Goal: Information Seeking & Learning: Check status

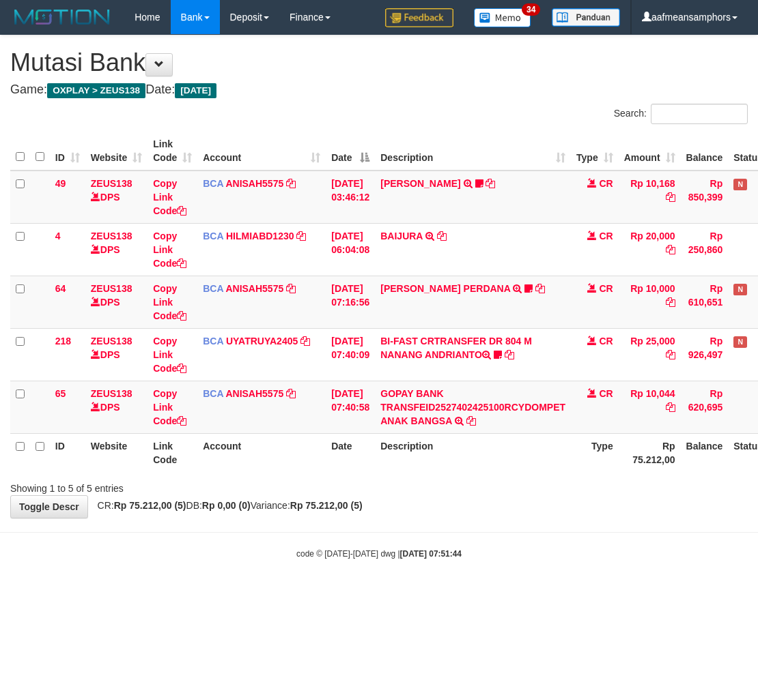
drag, startPoint x: 590, startPoint y: 542, endPoint x: 595, endPoint y: 536, distance: 7.7
click at [588, 545] on body "Toggle navigation Home Bank Account List Load By Website Group [OXPLAY] ZEUS138…" at bounding box center [379, 297] width 758 height 594
drag, startPoint x: 538, startPoint y: 527, endPoint x: 540, endPoint y: 520, distance: 7.1
click at [534, 527] on body "Toggle navigation Home Bank Account List Load By Website Group [OXPLAY] ZEUS138…" at bounding box center [379, 297] width 758 height 594
click at [533, 506] on div "**********" at bounding box center [379, 276] width 758 height 483
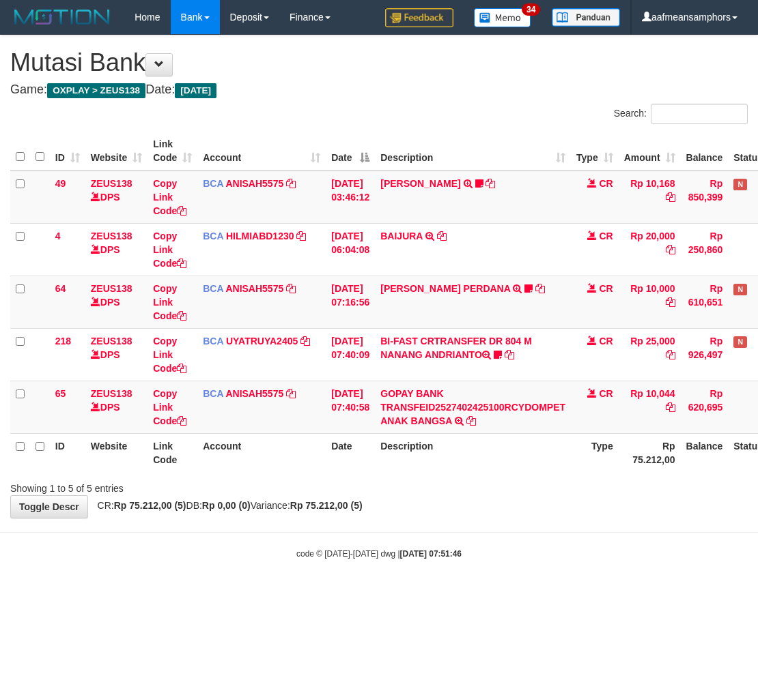
click at [508, 572] on body "Toggle navigation Home Bank Account List Load By Website Group [OXPLAY] ZEUS138…" at bounding box center [379, 297] width 758 height 594
click at [530, 549] on div "code © 2012-2018 dwg | 2025/10/01 07:51:46" at bounding box center [379, 554] width 758 height 14
drag, startPoint x: 0, startPoint y: 0, endPoint x: 537, endPoint y: 542, distance: 763.0
click at [533, 543] on body "Toggle navigation Home Bank Account List Load By Website Group [OXPLAY] ZEUS138…" at bounding box center [379, 297] width 758 height 594
click at [522, 549] on div "code © 2012-2018 dwg | 2025/10/01 07:51:48" at bounding box center [379, 554] width 758 height 14
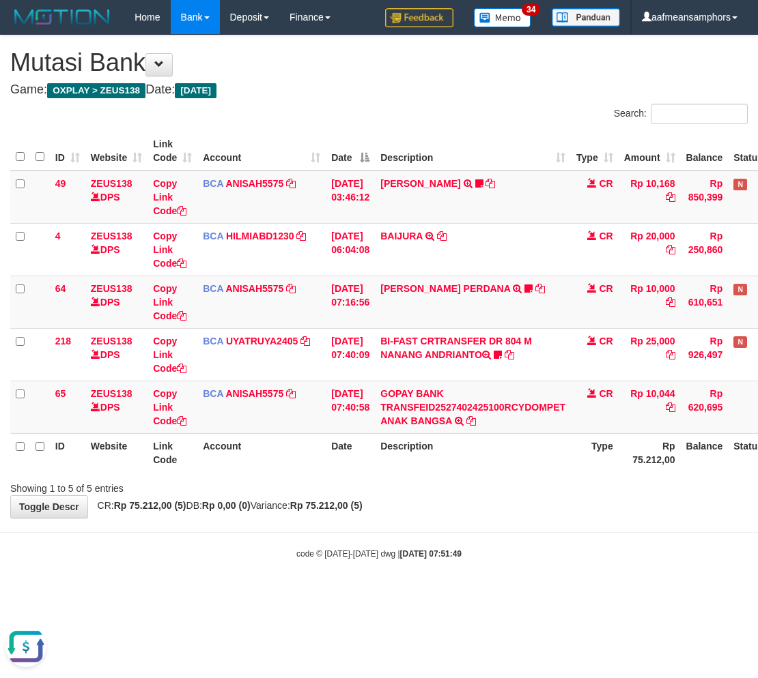
click at [489, 537] on body "Toggle navigation Home Bank Account List Load By Website Group [OXPLAY] ZEUS138…" at bounding box center [379, 297] width 758 height 594
drag, startPoint x: 489, startPoint y: 537, endPoint x: 506, endPoint y: 529, distance: 19.5
click at [494, 538] on body "Toggle navigation Home Bank Account List Load By Website Group [OXPLAY] ZEUS138…" at bounding box center [379, 297] width 758 height 594
drag, startPoint x: 603, startPoint y: 493, endPoint x: 594, endPoint y: 491, distance: 9.1
click at [601, 493] on div "Showing 1 to 5 of 5 entries" at bounding box center [379, 485] width 758 height 19
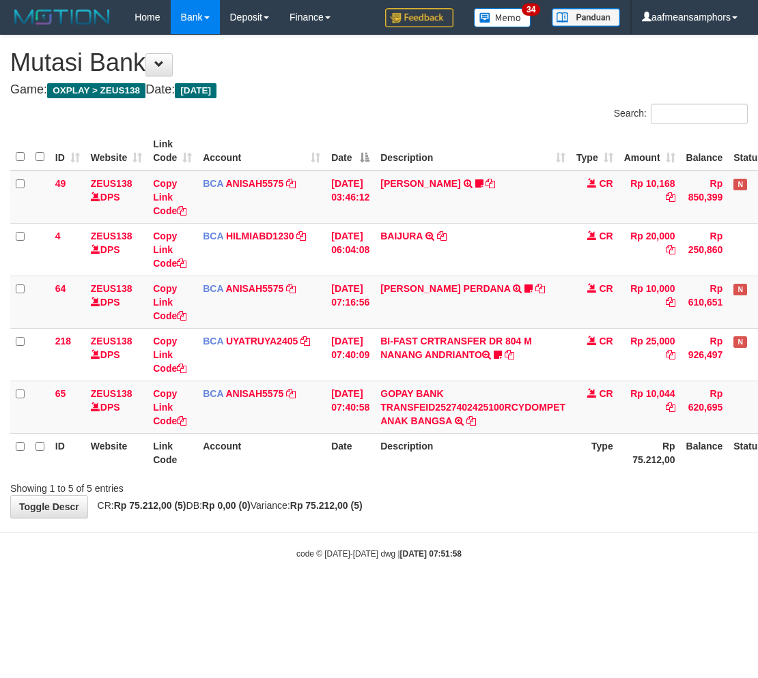
click at [594, 489] on div "Showing 1 to 5 of 5 entries" at bounding box center [379, 485] width 758 height 19
click at [461, 515] on div "**********" at bounding box center [379, 276] width 758 height 483
click at [420, 556] on strong "2025/10/01 07:52:04" at bounding box center [430, 554] width 61 height 10
click at [512, 545] on body "Toggle navigation Home Bank Account List Load By Website Group [OXPLAY] ZEUS138…" at bounding box center [379, 297] width 758 height 594
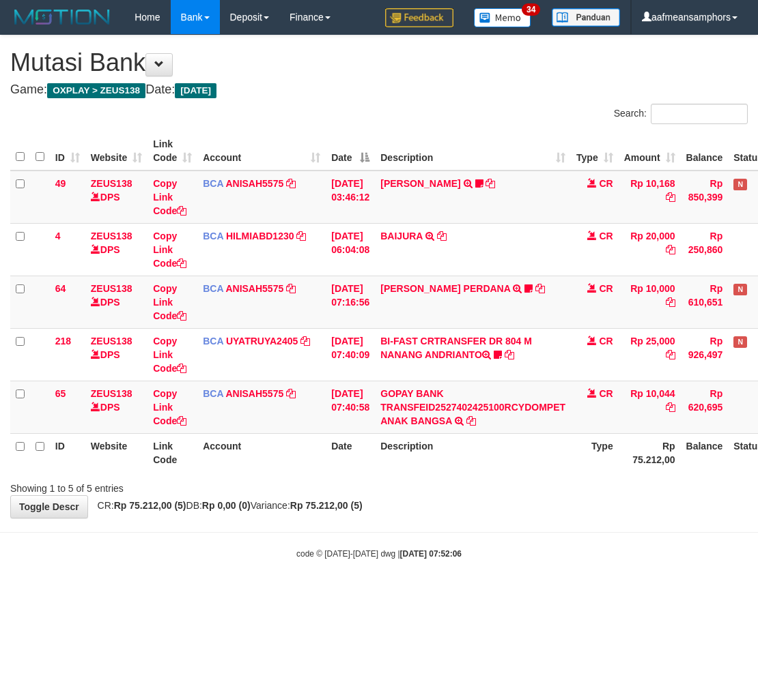
drag, startPoint x: 520, startPoint y: 543, endPoint x: 528, endPoint y: 547, distance: 9.2
click at [523, 544] on body "Toggle navigation Home Bank Account List Load By Website Group [OXPLAY] ZEUS138…" at bounding box center [379, 297] width 758 height 594
drag, startPoint x: 0, startPoint y: 0, endPoint x: 535, endPoint y: 540, distance: 760.1
click at [531, 539] on body "Toggle navigation Home Bank Account List Load By Website Group [OXPLAY] ZEUS138…" at bounding box center [379, 297] width 758 height 594
click at [539, 540] on body "Toggle navigation Home Bank Account List Load By Website Group [OXPLAY] ZEUS138…" at bounding box center [379, 297] width 758 height 594
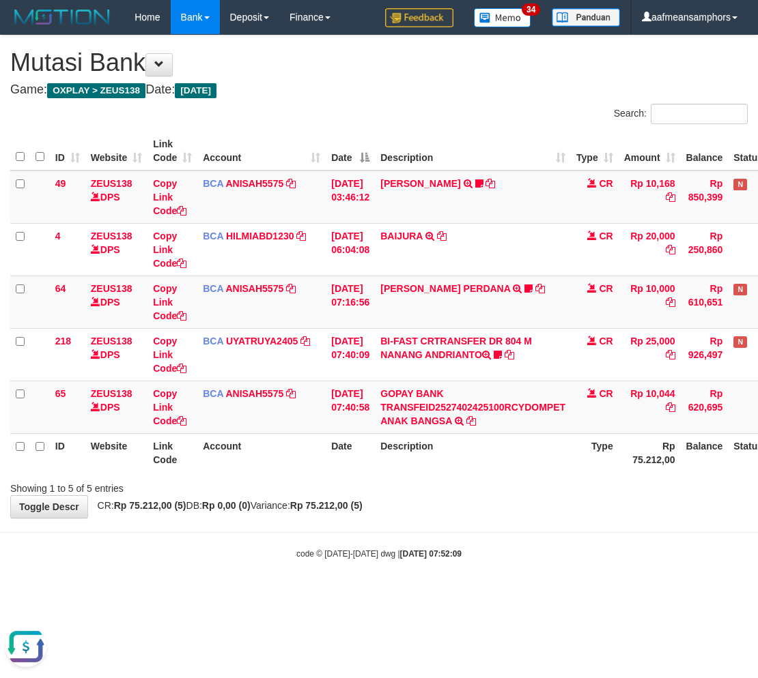
click at [597, 515] on div "**********" at bounding box center [379, 276] width 758 height 483
click at [583, 508] on div "**********" at bounding box center [379, 276] width 758 height 483
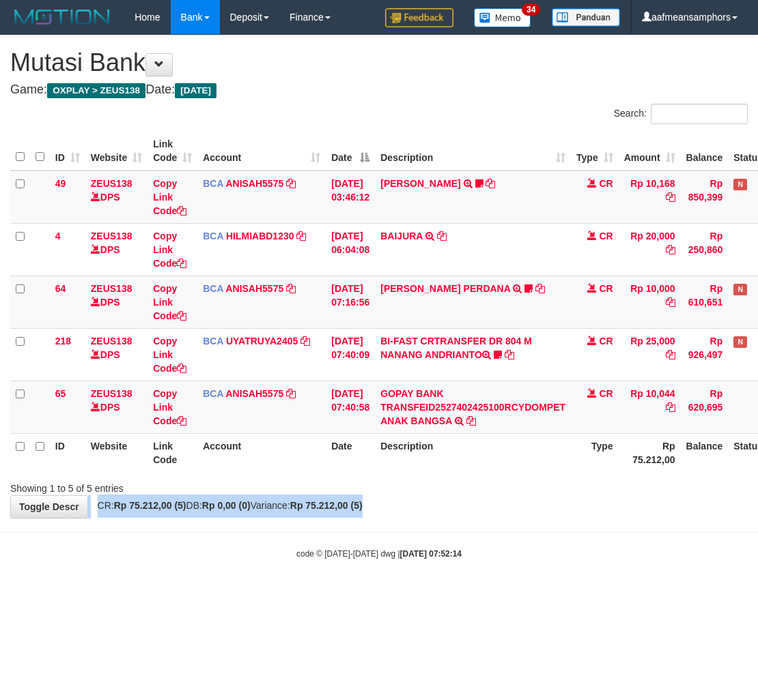
drag, startPoint x: 569, startPoint y: 498, endPoint x: 556, endPoint y: 506, distance: 15.3
click at [556, 506] on div "**********" at bounding box center [379, 276] width 758 height 483
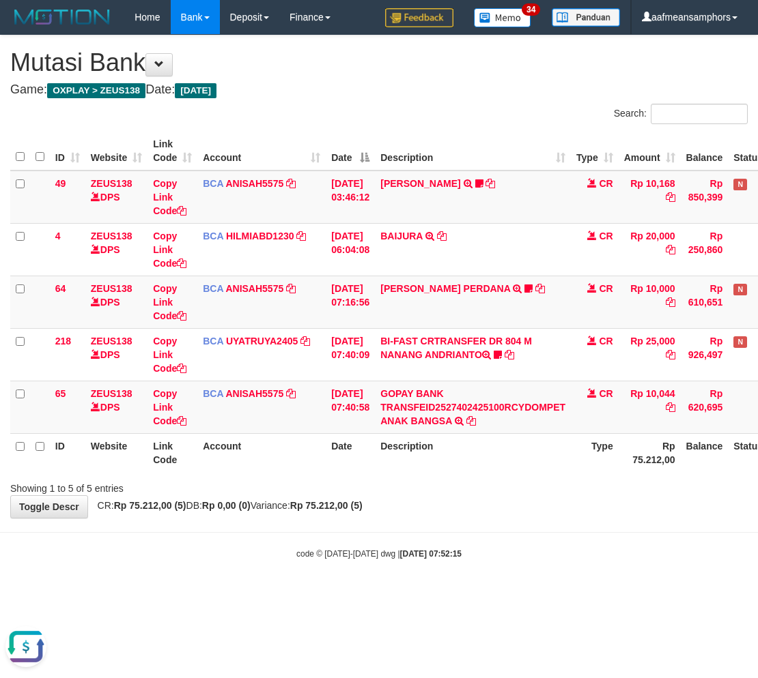
click at [558, 534] on body "Toggle navigation Home Bank Account List Load By Website Group [OXPLAY] ZEUS138…" at bounding box center [379, 297] width 758 height 594
click at [472, 553] on div "code © [DATE]-[DATE] dwg | [DATE] 07:52:19" at bounding box center [379, 554] width 758 height 14
drag, startPoint x: 472, startPoint y: 549, endPoint x: 493, endPoint y: 539, distance: 23.2
click at [473, 547] on div "code © [DATE]-[DATE] dwg | [DATE] 07:52:19" at bounding box center [379, 554] width 758 height 14
drag, startPoint x: 564, startPoint y: 528, endPoint x: 556, endPoint y: 528, distance: 8.2
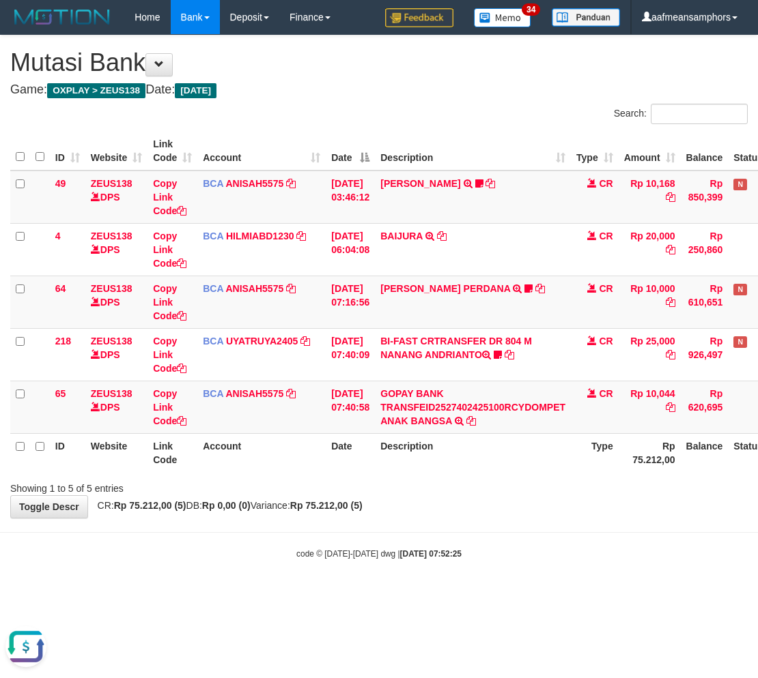
click at [558, 529] on body "Toggle navigation Home Bank Account List Load By Website Group [OXPLAY] ZEUS138…" at bounding box center [379, 297] width 758 height 594
click at [506, 502] on div "**********" at bounding box center [379, 276] width 758 height 483
drag, startPoint x: 504, startPoint y: 501, endPoint x: 480, endPoint y: 493, distance: 25.0
click at [506, 500] on div "**********" at bounding box center [379, 276] width 758 height 483
click at [455, 528] on body "Toggle navigation Home Bank Account List Load By Website Group [OXPLAY] ZEUS138…" at bounding box center [379, 297] width 758 height 594
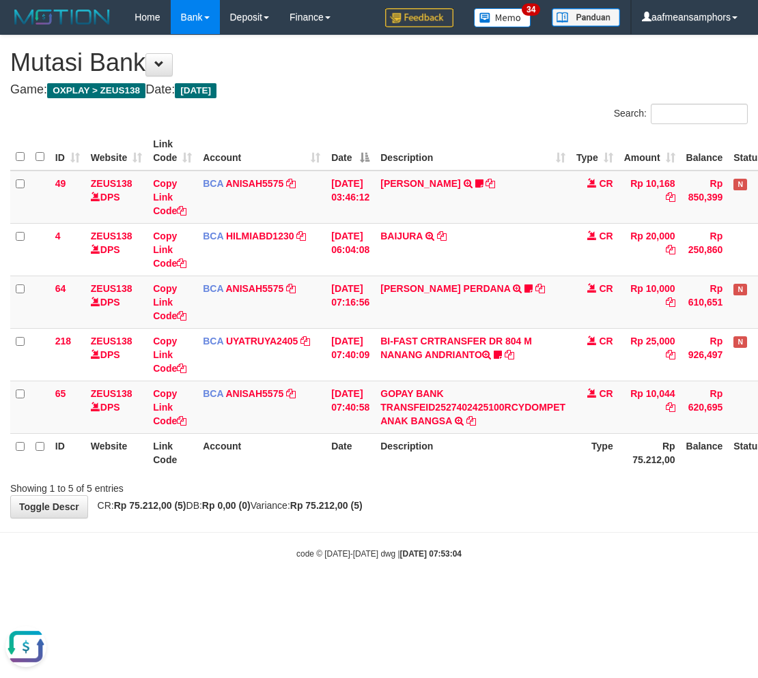
drag, startPoint x: 451, startPoint y: 526, endPoint x: 457, endPoint y: 516, distance: 11.9
click at [457, 520] on body "Toggle navigation Home Bank Account List Load By Website Group [OXPLAY] ZEUS138…" at bounding box center [379, 297] width 758 height 594
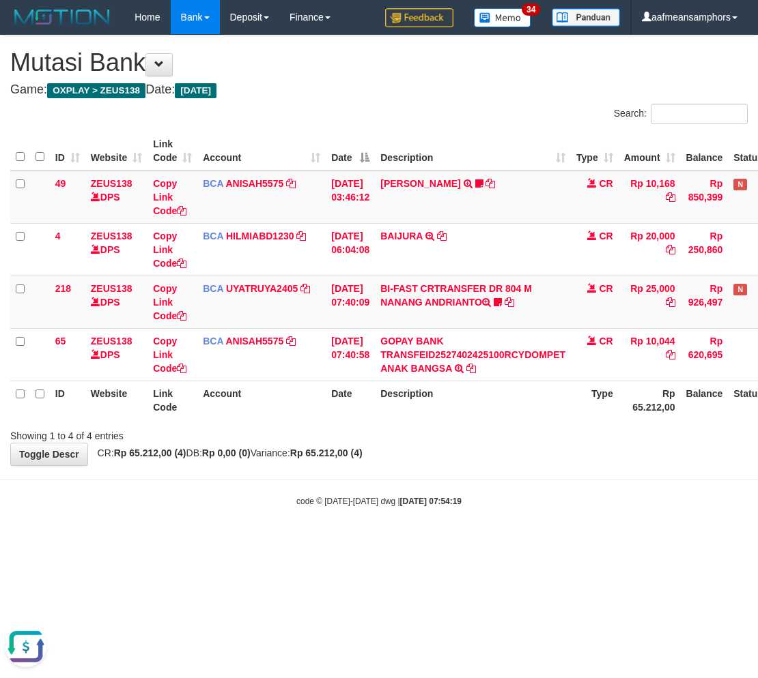
click at [521, 480] on body "Toggle navigation Home Bank Account List Load By Website Group [OXPLAY] ZEUS138…" at bounding box center [379, 271] width 758 height 542
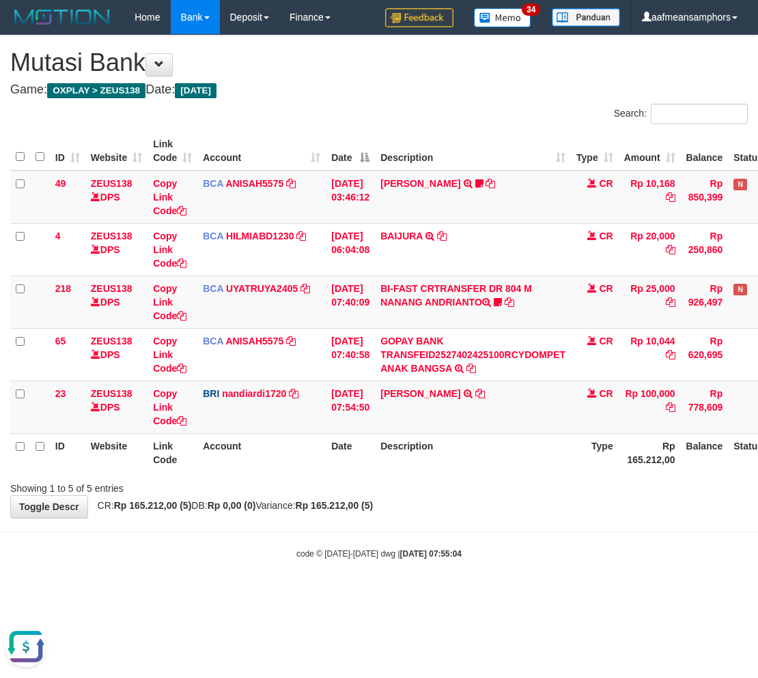
click at [479, 478] on div "Showing 1 to 5 of 5 entries" at bounding box center [379, 485] width 758 height 19
click at [478, 478] on div "Showing 1 to 5 of 5 entries" at bounding box center [379, 485] width 758 height 19
click at [597, 503] on div "**********" at bounding box center [379, 276] width 758 height 483
click at [571, 487] on div "Showing 1 to 5 of 5 entries" at bounding box center [379, 485] width 758 height 19
click at [577, 480] on div "Showing 1 to 5 of 5 entries" at bounding box center [379, 485] width 758 height 19
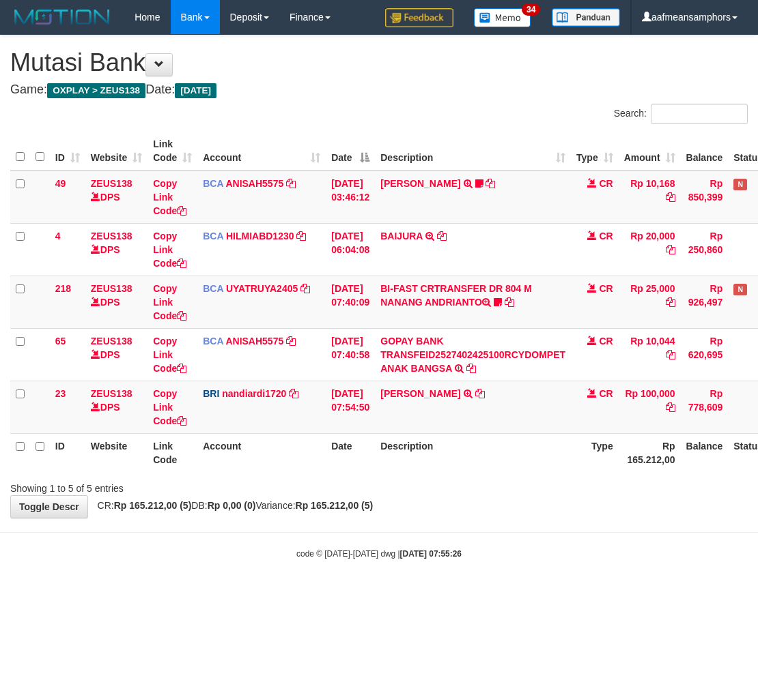
drag, startPoint x: 506, startPoint y: 489, endPoint x: 522, endPoint y: 483, distance: 16.9
click at [507, 489] on div "Showing 1 to 5 of 5 entries" at bounding box center [379, 485] width 758 height 19
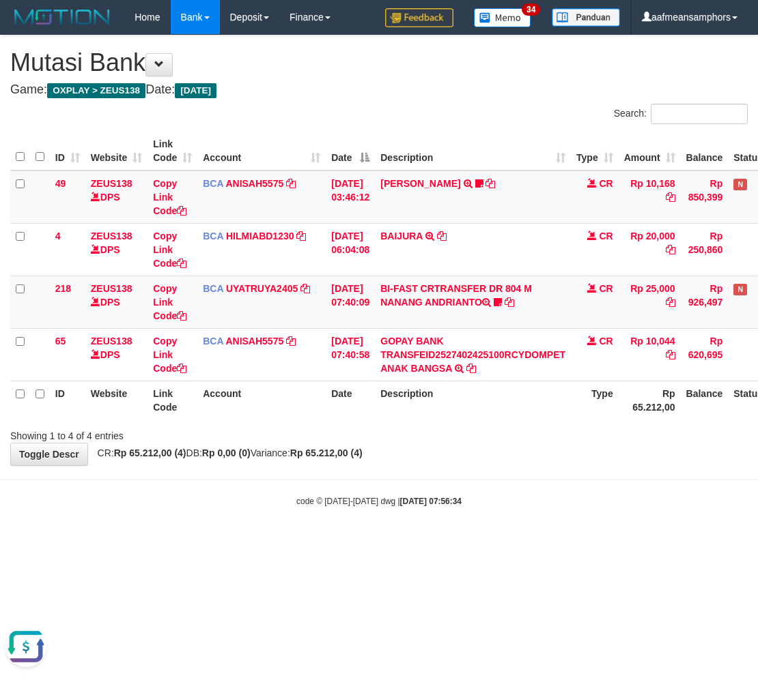
click at [485, 451] on div "**********" at bounding box center [379, 250] width 758 height 430
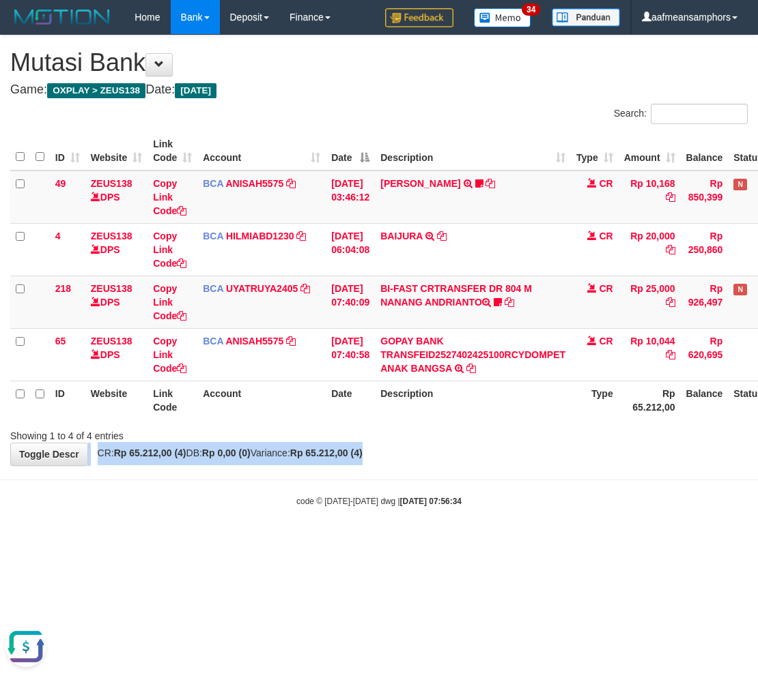
click at [485, 461] on div "**********" at bounding box center [379, 250] width 758 height 430
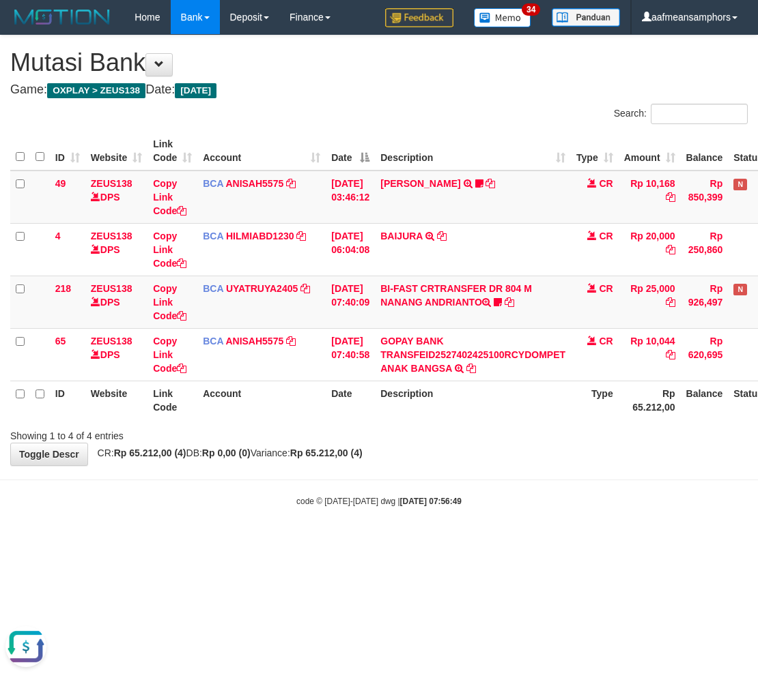
click at [482, 419] on div "ID Website Link Code Account Date Description Type Amount Balance Status Action…" at bounding box center [379, 276] width 758 height 296
click at [480, 415] on th "Description" at bounding box center [473, 400] width 196 height 39
click at [490, 481] on body "Toggle navigation Home Bank Account List Load By Website Group [OXPLAY] ZEUS138…" at bounding box center [379, 271] width 758 height 542
click at [445, 459] on div "**********" at bounding box center [379, 250] width 758 height 430
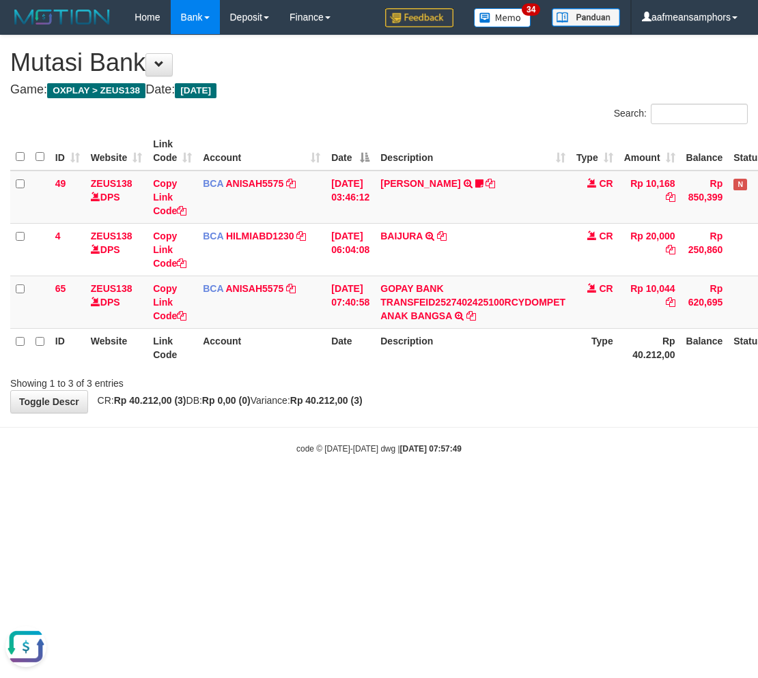
click at [420, 456] on body "Toggle navigation Home Bank Account List Load By Website Group [OXPLAY] ZEUS138…" at bounding box center [379, 244] width 758 height 489
click at [420, 455] on body "Toggle navigation Home Bank Account List Load By Website Group [OXPLAY] ZEUS138…" at bounding box center [379, 244] width 758 height 489
drag, startPoint x: 459, startPoint y: 530, endPoint x: 451, endPoint y: 530, distance: 8.2
click at [459, 489] on html "Toggle navigation Home Bank Account List Load By Website Group [OXPLAY] ZEUS138…" at bounding box center [379, 244] width 758 height 489
drag, startPoint x: 465, startPoint y: 457, endPoint x: 451, endPoint y: 453, distance: 14.3
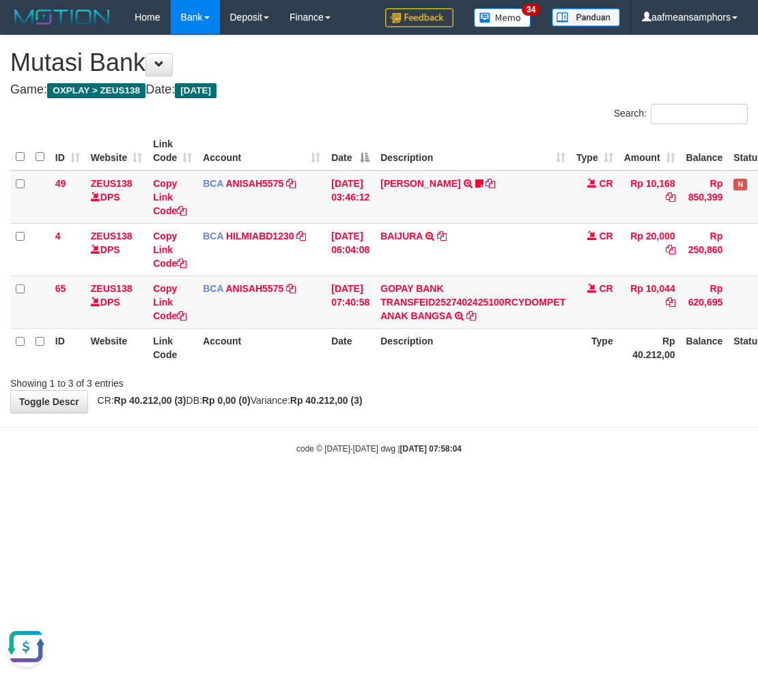
click at [463, 457] on body "Toggle navigation Home Bank Account List Load By Website Group [OXPLAY] ZEUS138…" at bounding box center [379, 244] width 758 height 489
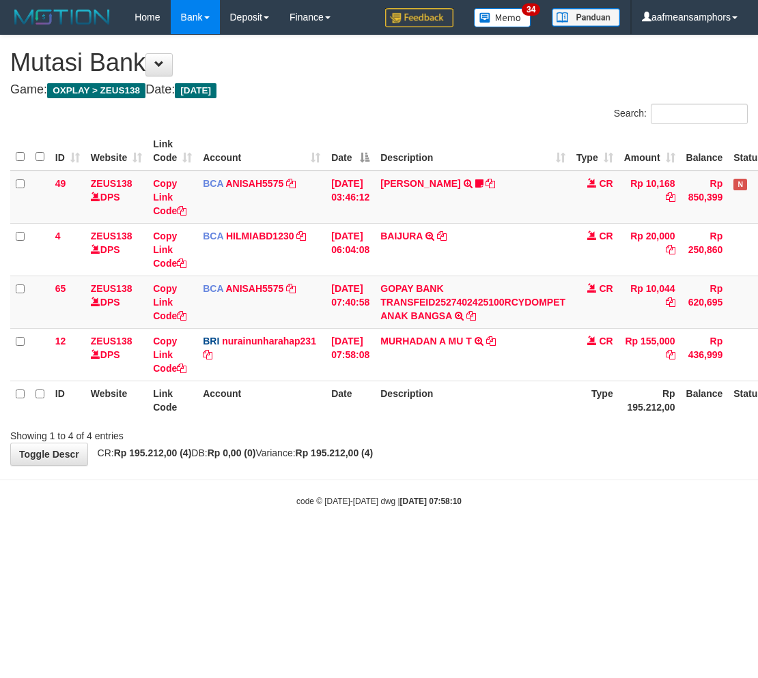
drag, startPoint x: 0, startPoint y: 0, endPoint x: 476, endPoint y: 417, distance: 633.1
click at [476, 417] on th "Description" at bounding box center [473, 400] width 196 height 39
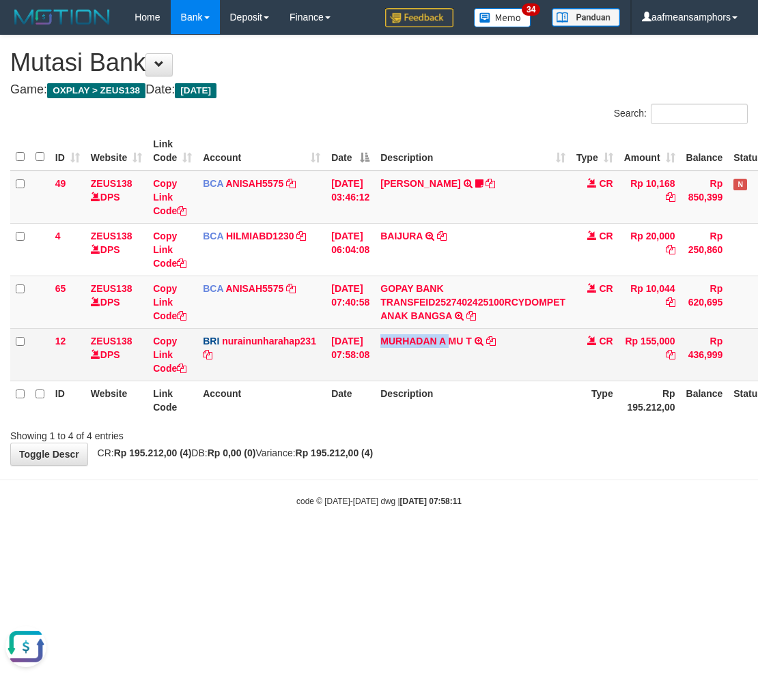
drag, startPoint x: 391, startPoint y: 349, endPoint x: 457, endPoint y: 351, distance: 66.2
click at [457, 351] on td "MURHADAN A MU T TRANSFER NBMB MURHADAN A MU T TO NURAINUN HARAHAP" at bounding box center [473, 354] width 196 height 53
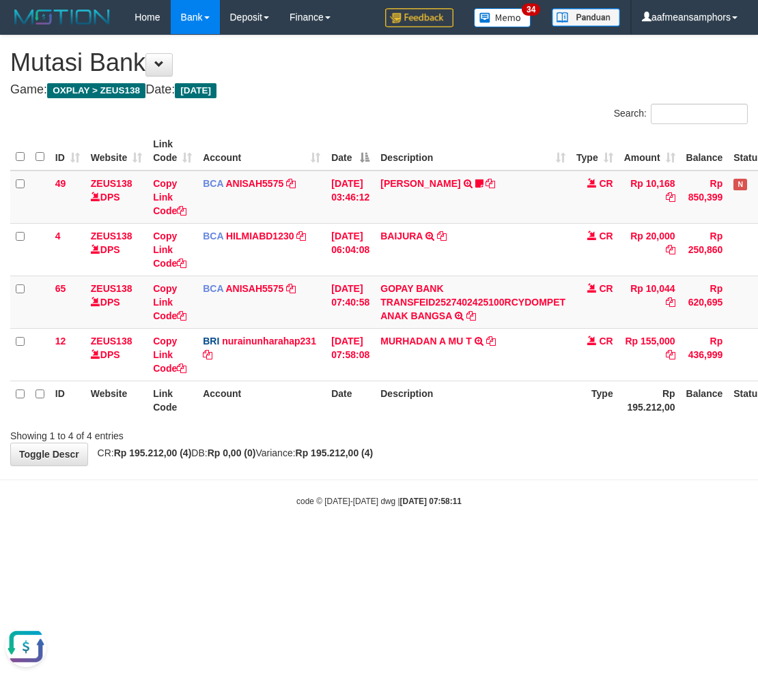
click at [418, 408] on th "Description" at bounding box center [473, 400] width 196 height 39
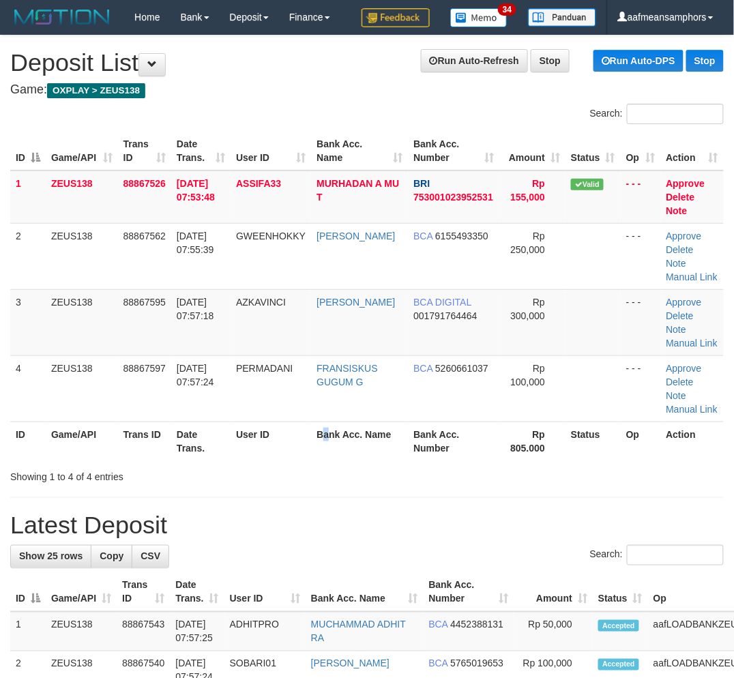
drag, startPoint x: 332, startPoint y: 459, endPoint x: 5, endPoint y: 474, distance: 327.9
click at [322, 459] on th "Bank Acc. Name" at bounding box center [359, 441] width 97 height 39
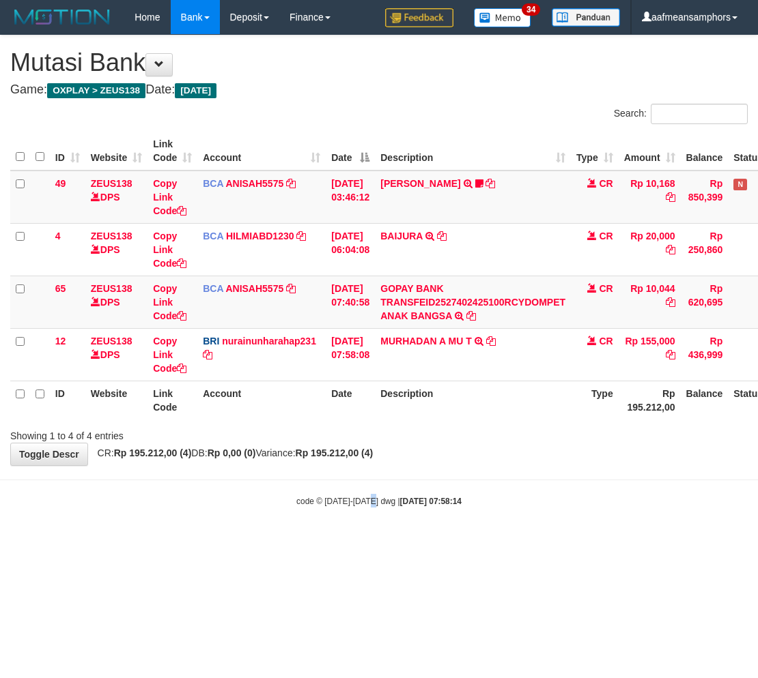
click at [378, 481] on body "Toggle navigation Home Bank Account List Load By Website Group [OXPLAY] ZEUS138…" at bounding box center [379, 271] width 758 height 542
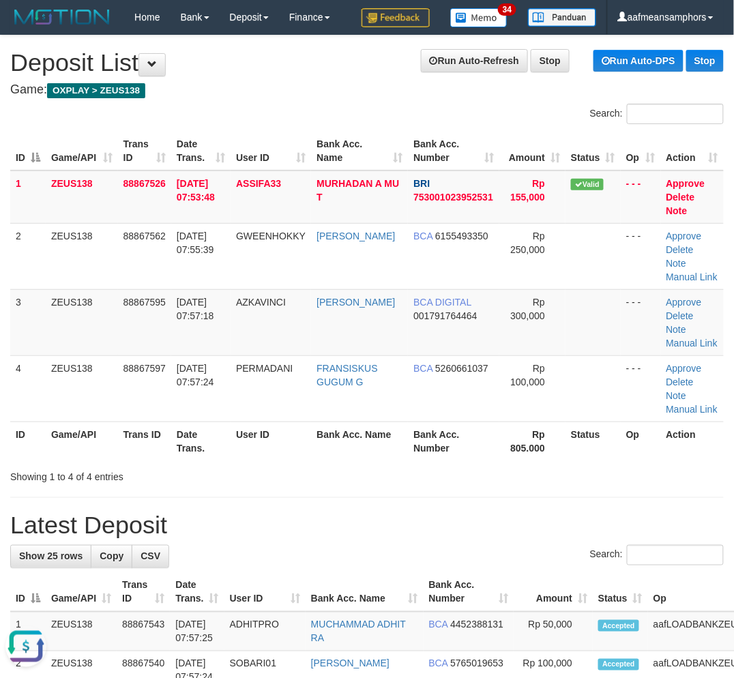
drag, startPoint x: 155, startPoint y: 462, endPoint x: 64, endPoint y: 465, distance: 90.8
click at [158, 462] on div "ID Game/API Trans ID Date Trans. User ID Bank Acc. Name Bank Acc. Number Amount…" at bounding box center [367, 296] width 734 height 337
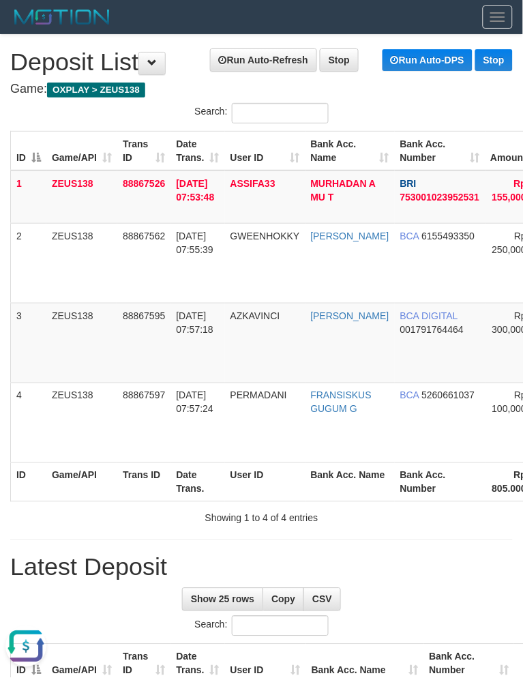
drag, startPoint x: 0, startPoint y: 287, endPoint x: -131, endPoint y: 308, distance: 132.7
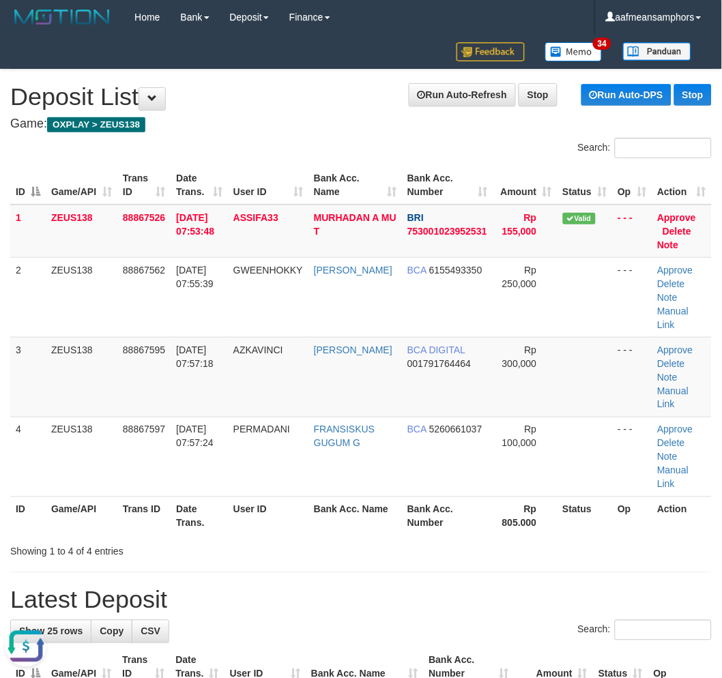
click at [588, 540] on div "Showing 1 to 4 of 4 entries" at bounding box center [361, 549] width 722 height 19
drag, startPoint x: 587, startPoint y: 508, endPoint x: 528, endPoint y: 504, distance: 58.9
click at [577, 540] on div "Showing 1 to 4 of 4 entries" at bounding box center [361, 549] width 722 height 19
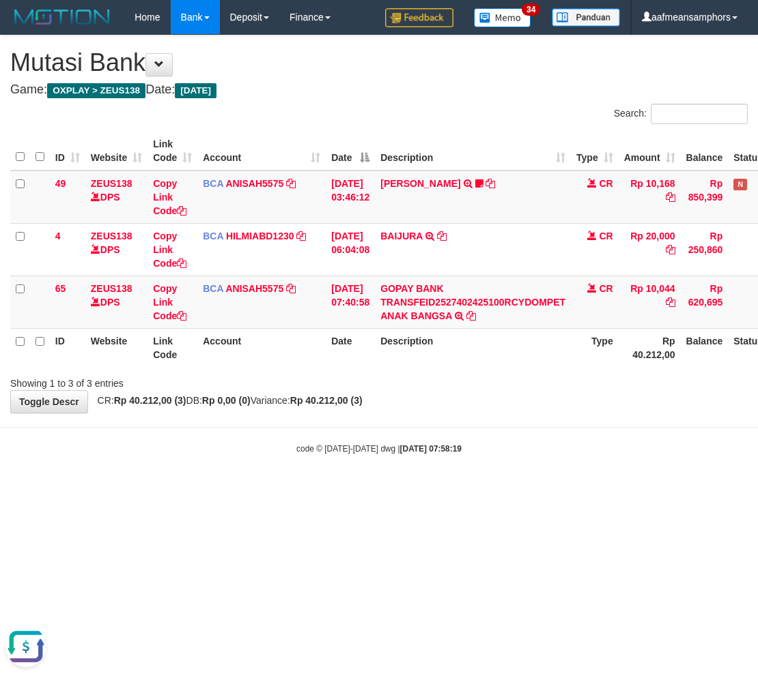
drag, startPoint x: 584, startPoint y: 459, endPoint x: 563, endPoint y: 479, distance: 29.0
click at [563, 479] on body "Toggle navigation Home Bank Account List Load By Website Group [OXPLAY] ZEUS138…" at bounding box center [379, 244] width 758 height 489
click at [543, 472] on body "Toggle navigation Home Bank Account List Load By Website Group [OXPLAY] ZEUS138…" at bounding box center [379, 244] width 758 height 489
drag, startPoint x: 470, startPoint y: 446, endPoint x: 426, endPoint y: 482, distance: 56.3
click at [440, 483] on body "Toggle navigation Home Bank Account List Load By Website Group [OXPLAY] ZEUS138…" at bounding box center [379, 244] width 758 height 489
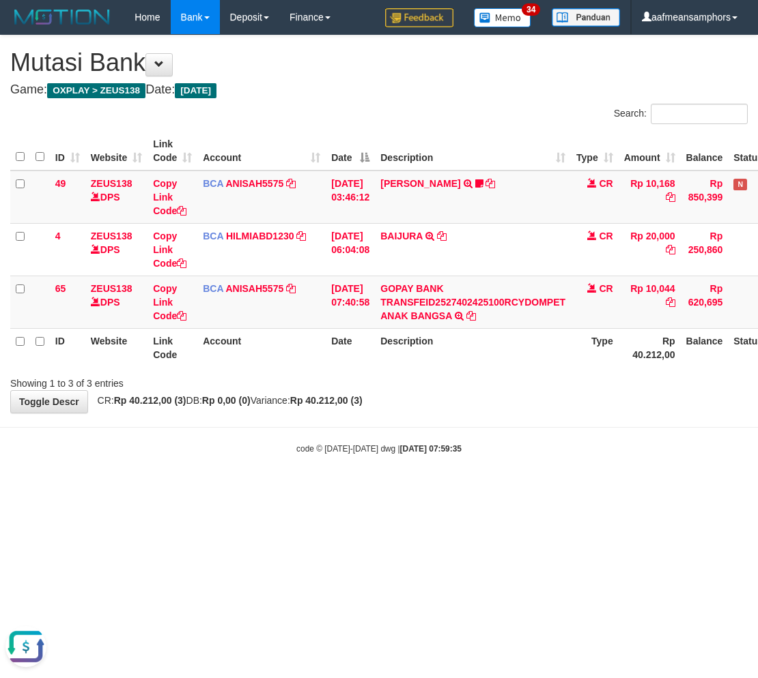
click at [454, 478] on body "Toggle navigation Home Bank Account List Load By Website Group [OXPLAY] ZEUS138…" at bounding box center [379, 244] width 758 height 489
drag, startPoint x: 459, startPoint y: 465, endPoint x: 453, endPoint y: 444, distance: 21.9
click at [459, 463] on body "Toggle navigation Home Bank Account List Load By Website Group [OXPLAY] ZEUS138…" at bounding box center [379, 244] width 758 height 489
drag, startPoint x: 528, startPoint y: 447, endPoint x: 528, endPoint y: 440, distance: 7.5
click at [528, 446] on div "code © [DATE]-[DATE] dwg | [DATE] 07:59:49" at bounding box center [379, 449] width 758 height 14
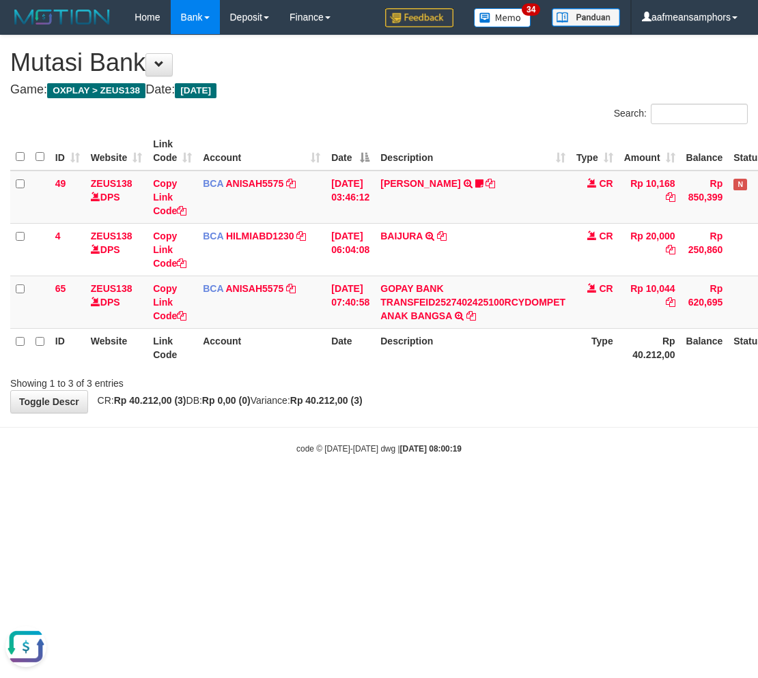
click at [556, 442] on div "code © 2012-2018 dwg | 2025/10/01 08:00:19" at bounding box center [379, 449] width 758 height 14
drag, startPoint x: 437, startPoint y: 445, endPoint x: 446, endPoint y: 440, distance: 9.8
click at [444, 444] on strong "2025/10/01 08:00:34" at bounding box center [430, 449] width 61 height 10
drag, startPoint x: 485, startPoint y: 405, endPoint x: 498, endPoint y: 399, distance: 14.3
click at [487, 406] on div "**********" at bounding box center [379, 223] width 758 height 377
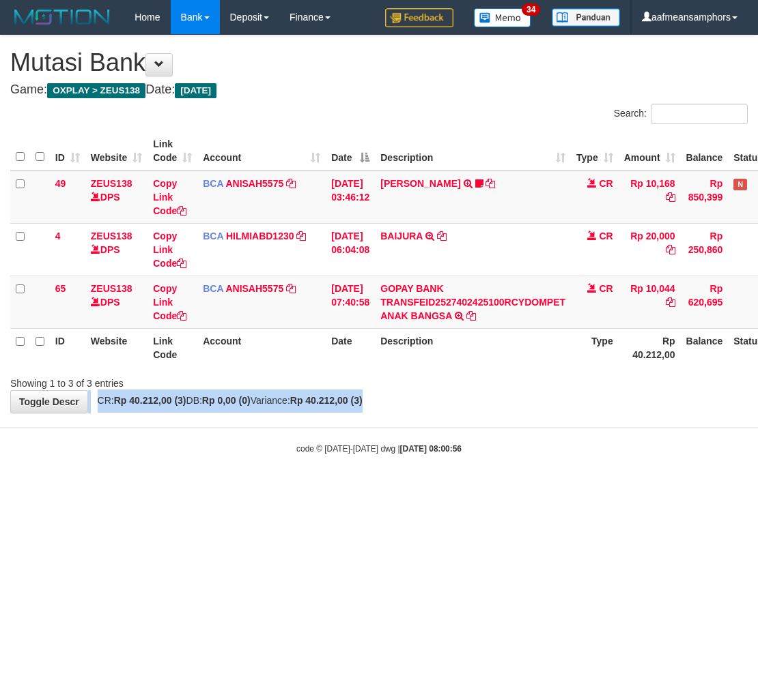
click at [512, 392] on div "**********" at bounding box center [379, 223] width 758 height 377
click at [530, 390] on div "**********" at bounding box center [379, 223] width 758 height 377
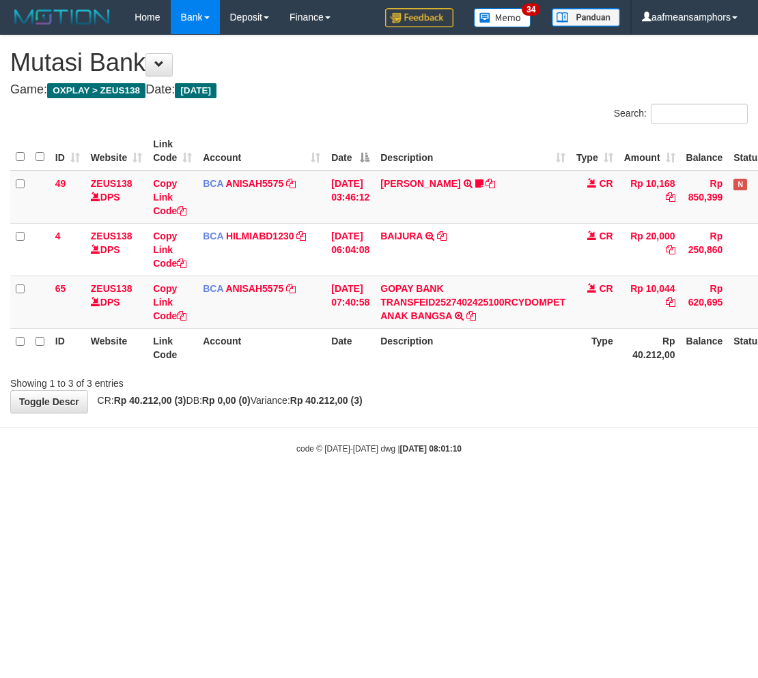
click at [508, 407] on div "**********" at bounding box center [379, 223] width 758 height 377
click at [500, 405] on div "**********" at bounding box center [379, 223] width 758 height 377
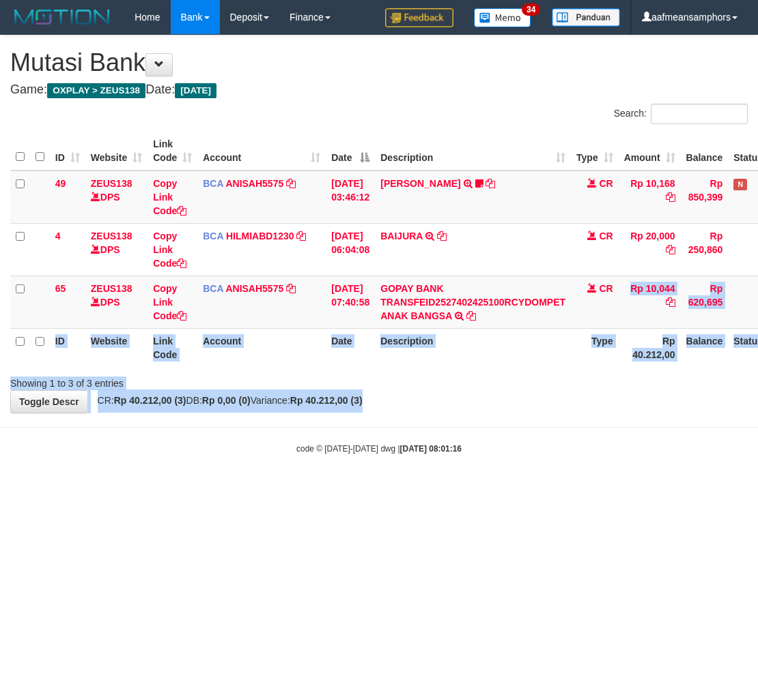
drag, startPoint x: 574, startPoint y: 377, endPoint x: 549, endPoint y: 416, distance: 47.0
click at [549, 414] on body "Toggle navigation Home Bank Account List Load By Website Group [OXPLAY] ZEUS138…" at bounding box center [379, 244] width 758 height 489
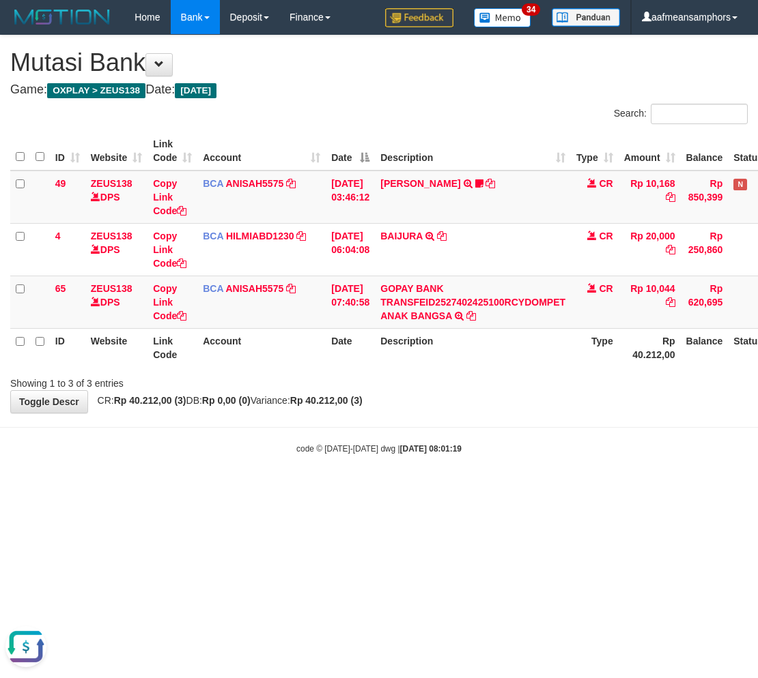
drag, startPoint x: 511, startPoint y: 412, endPoint x: 503, endPoint y: 406, distance: 9.7
click at [506, 413] on body "Toggle navigation Home Bank Account List Load By Website Group [OXPLAY] ZEUS138…" at bounding box center [379, 244] width 758 height 489
click at [497, 394] on div "**********" at bounding box center [379, 223] width 758 height 377
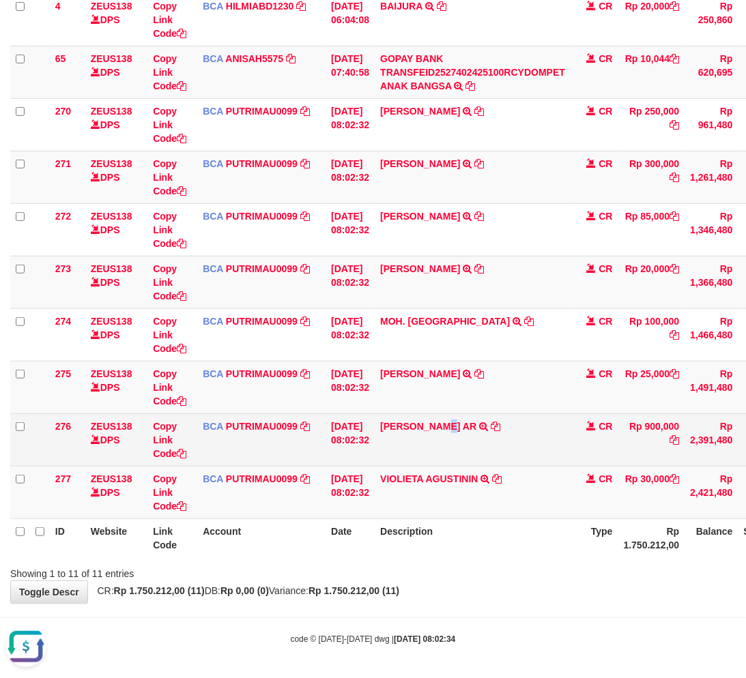
click at [467, 417] on td "MOHAMAD KHOIRUL AR TRSF E-BANKING CR 0110/FTSCY/WS95031 900000.00MOHAMAD KHOIRU…" at bounding box center [473, 440] width 196 height 53
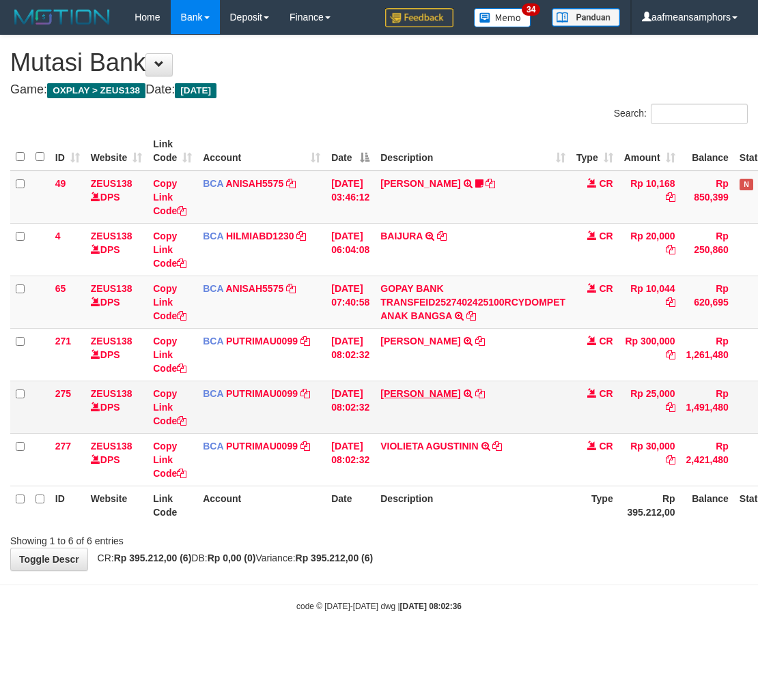
drag, startPoint x: 405, startPoint y: 486, endPoint x: 433, endPoint y: 393, distance: 96.9
click at [407, 479] on table "ID Website Link Code Account Date Description Type Amount Balance Status Action…" at bounding box center [419, 328] width 819 height 393
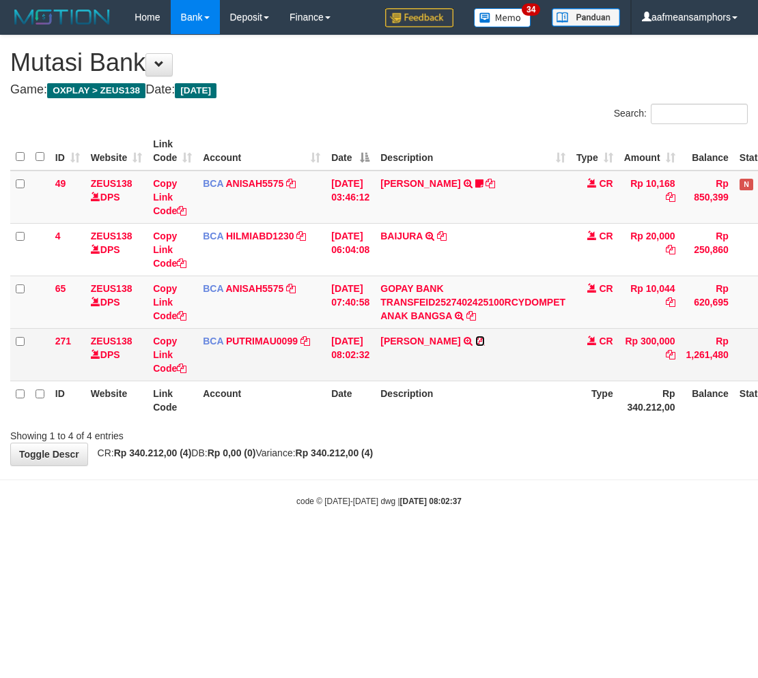
click at [485, 339] on icon at bounding box center [480, 341] width 10 height 10
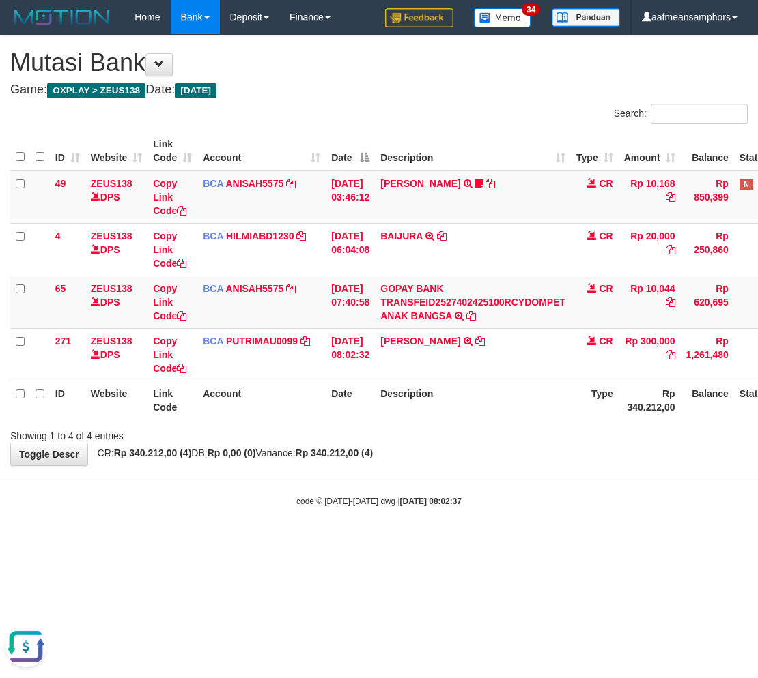
click at [448, 513] on body "Toggle navigation Home Bank Account List Load By Website Group [OXPLAY] ZEUS138…" at bounding box center [379, 271] width 758 height 542
click at [444, 502] on strong "2025/10/01 08:02:37" at bounding box center [430, 502] width 61 height 10
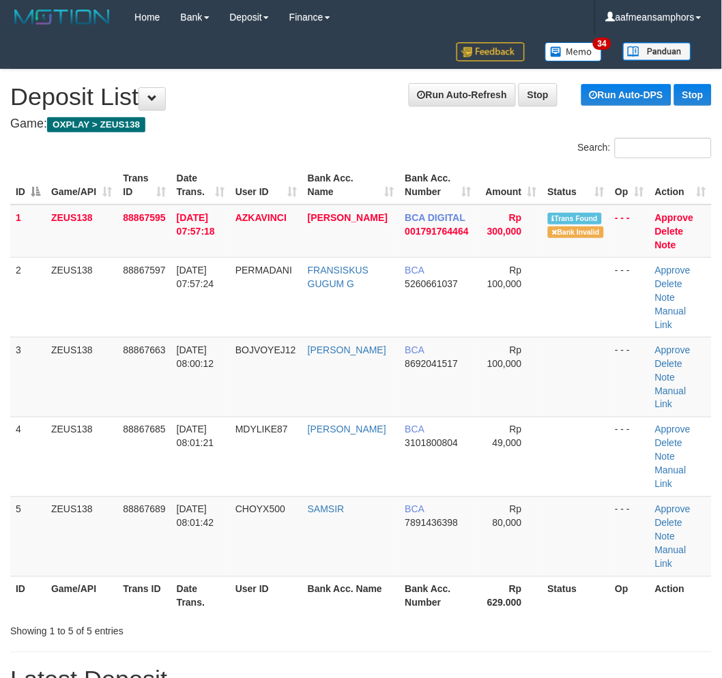
click at [328, 560] on div "ID Game/API Trans ID Date Trans. User ID Bank Acc. Name Bank Acc. Number Amount…" at bounding box center [361, 391] width 722 height 458
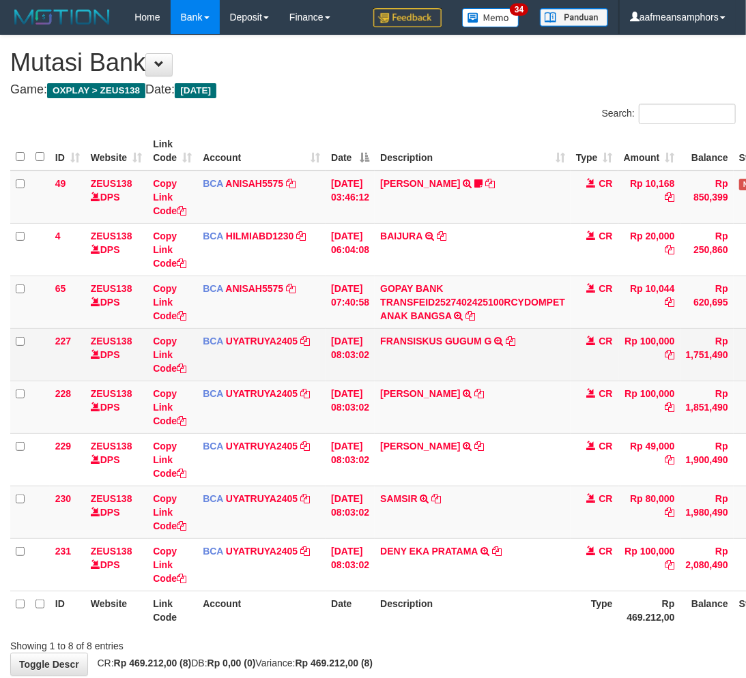
click at [459, 350] on td "FRANSISKUS GUGUM G TRSF E-BANKING CR 0110/FTSCY/WS95031 100000.00FRANSISKUS GUG…" at bounding box center [473, 354] width 196 height 53
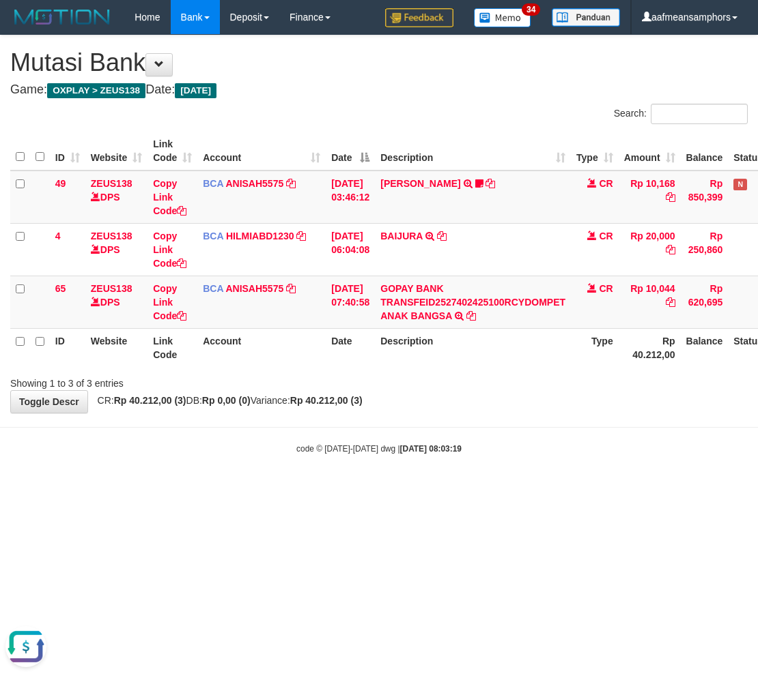
drag, startPoint x: 508, startPoint y: 420, endPoint x: 510, endPoint y: 407, distance: 13.0
click at [511, 420] on body "Toggle navigation Home Bank Account List Load By Website Group [OXPLAY] ZEUS138…" at bounding box center [379, 244] width 758 height 489
click at [508, 415] on body "Toggle navigation Home Bank Account List Load By Website Group [OXPLAY] ZEUS138…" at bounding box center [379, 244] width 758 height 489
drag, startPoint x: 610, startPoint y: 318, endPoint x: 607, endPoint y: 305, distance: 13.3
click at [609, 316] on td "CR" at bounding box center [595, 302] width 48 height 53
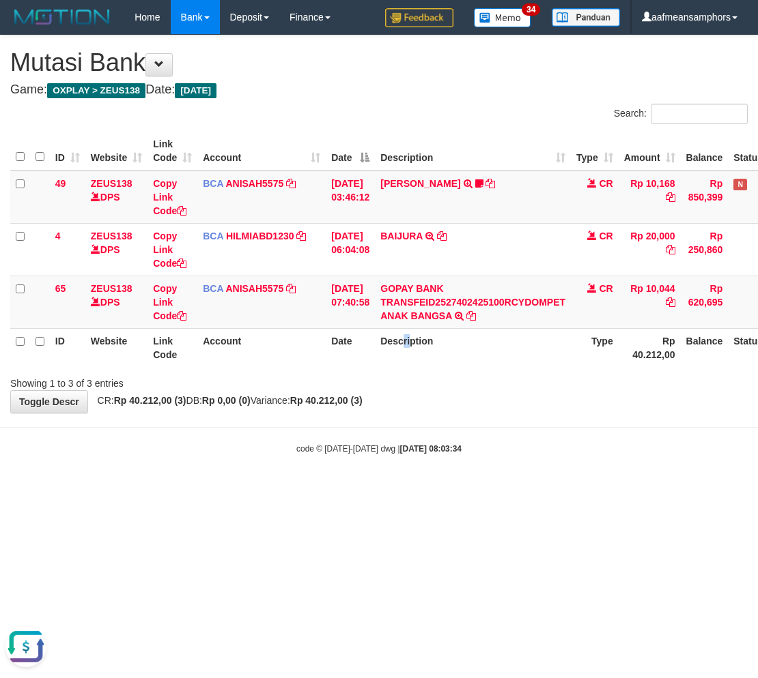
click at [418, 339] on th "Description" at bounding box center [473, 347] width 196 height 39
click at [491, 292] on td "GOPAY BANK TRANSFEID2527402425100RCYDOMPET ANAK BANGSA TRSF E-BANKING CR 0110/F…" at bounding box center [473, 302] width 196 height 53
click at [555, 461] on body "Toggle navigation Home Bank Account List Load By Website Group [OXPLAY] ZEUS138…" at bounding box center [379, 244] width 758 height 489
click at [567, 444] on div "code © 2012-2018 dwg | 2025/10/01 08:04:04" at bounding box center [379, 449] width 758 height 14
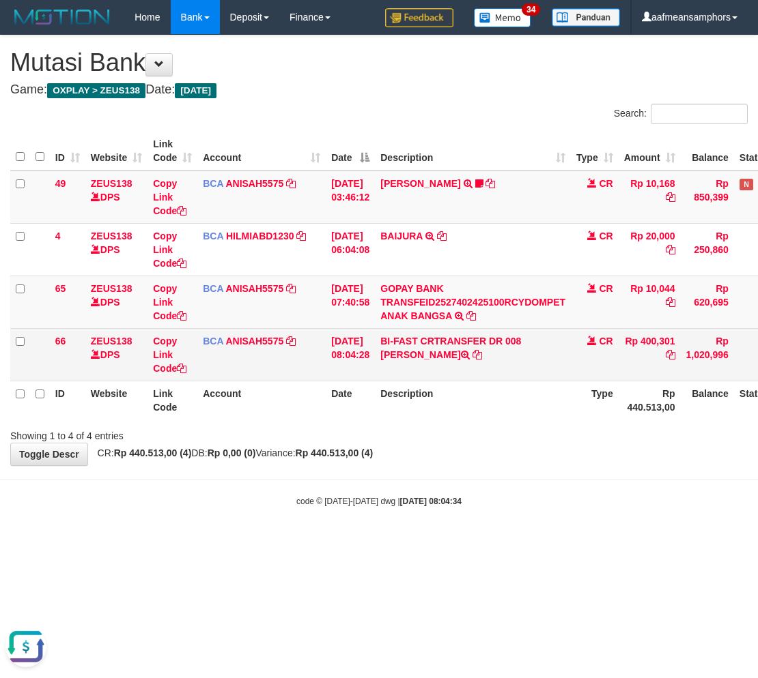
click at [547, 330] on td "BI-FAST CRTRANSFER DR 008 BADRUL" at bounding box center [473, 354] width 196 height 53
copy td "[PERSON_NAME]"
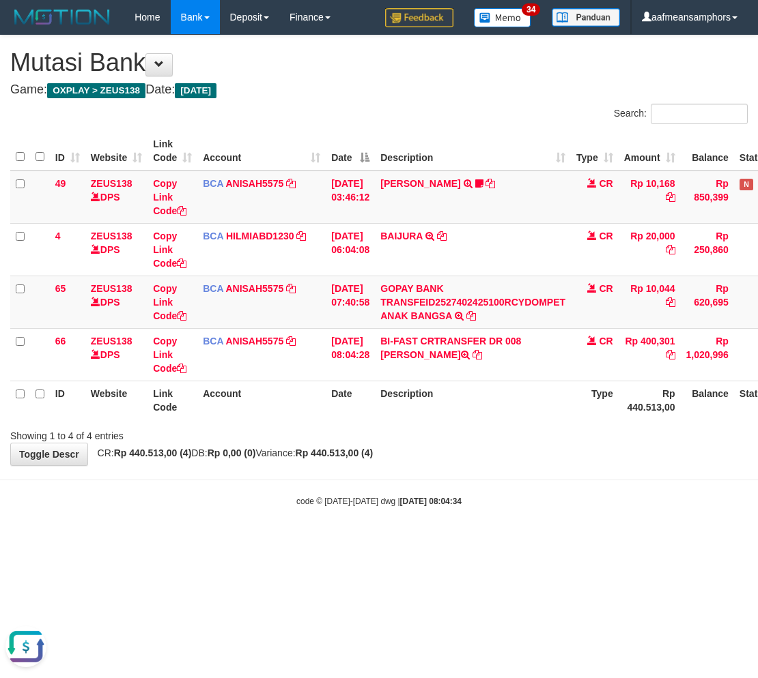
click at [548, 542] on html "Toggle navigation Home Bank Account List Load By Website Group [OXPLAY] ZEUS138…" at bounding box center [379, 271] width 758 height 542
click at [546, 542] on html "Toggle navigation Home Bank Account List Load By Website Group [OXPLAY] ZEUS138…" at bounding box center [379, 271] width 758 height 542
click at [539, 542] on html "Toggle navigation Home Bank Account List Load By Website Group [OXPLAY] ZEUS138…" at bounding box center [379, 271] width 758 height 542
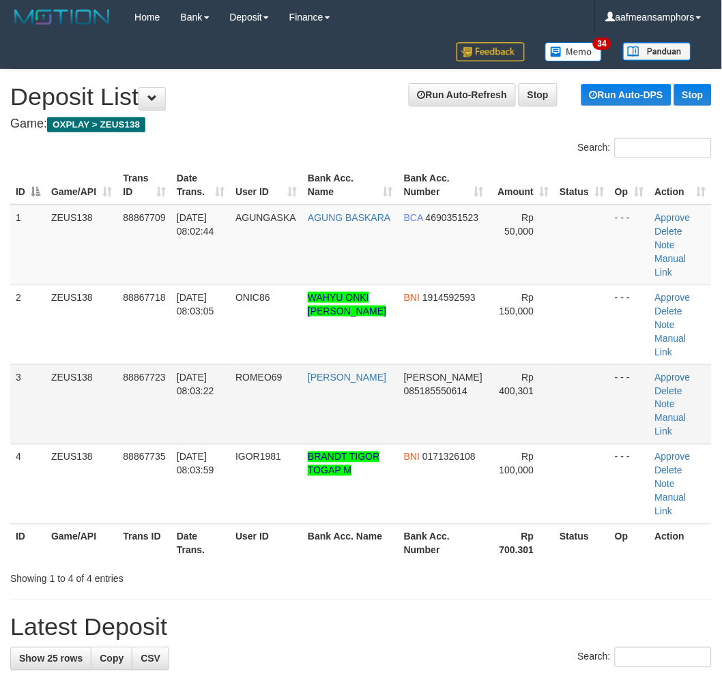
drag, startPoint x: 426, startPoint y: 535, endPoint x: 500, endPoint y: 392, distance: 160.6
click at [431, 567] on div "Showing 1 to 4 of 4 entries" at bounding box center [361, 576] width 722 height 19
click at [683, 413] on link "Manual Link" at bounding box center [670, 425] width 31 height 25
click at [655, 413] on link "Manual Link" at bounding box center [670, 425] width 31 height 25
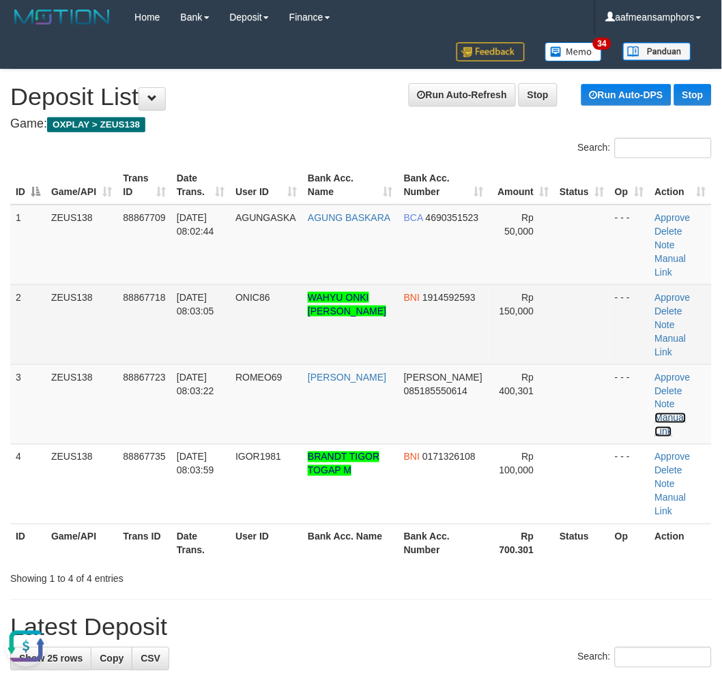
click at [655, 413] on link "Manual Link" at bounding box center [670, 425] width 31 height 25
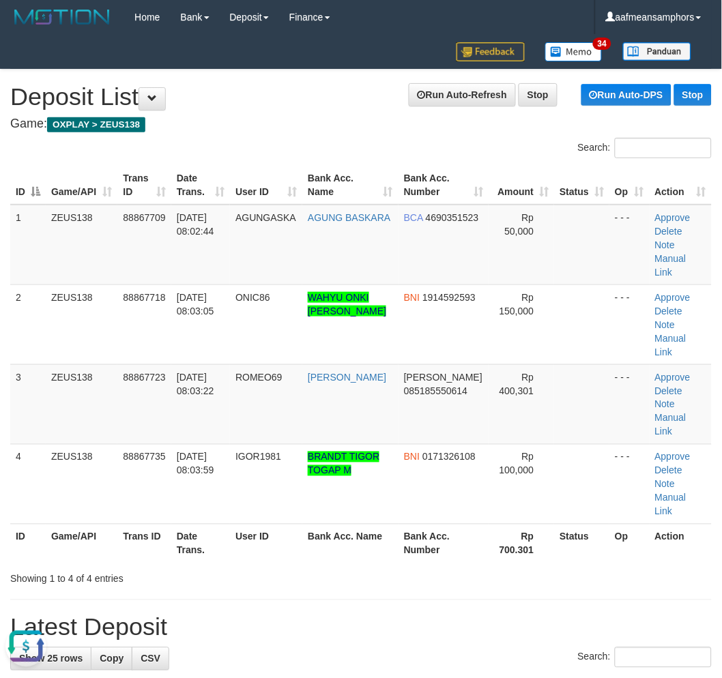
drag, startPoint x: 344, startPoint y: 533, endPoint x: 224, endPoint y: 513, distance: 121.7
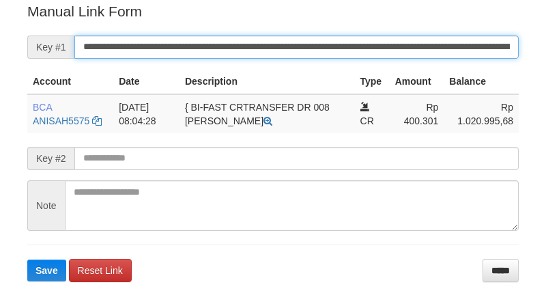
click at [243, 40] on input "**********" at bounding box center [296, 46] width 444 height 23
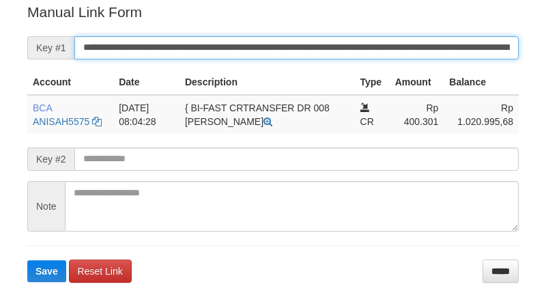
click at [27, 260] on button "Save" at bounding box center [46, 271] width 39 height 22
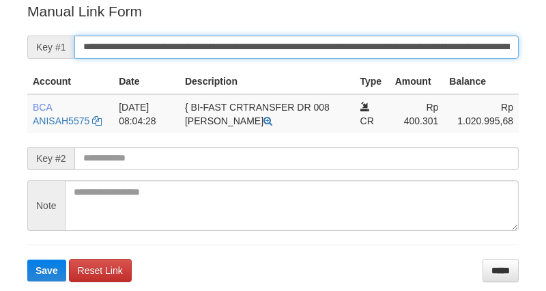
scroll to position [276, 0]
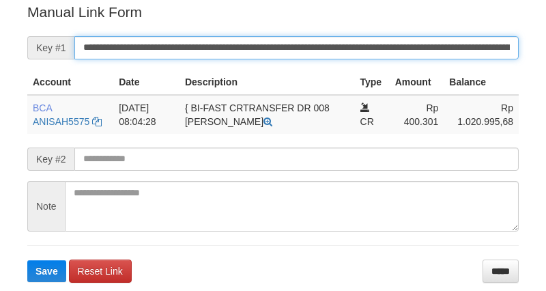
click at [205, 38] on input "**********" at bounding box center [296, 47] width 444 height 23
click at [27, 260] on button "Save" at bounding box center [46, 271] width 39 height 22
click at [205, 38] on input "**********" at bounding box center [296, 47] width 444 height 23
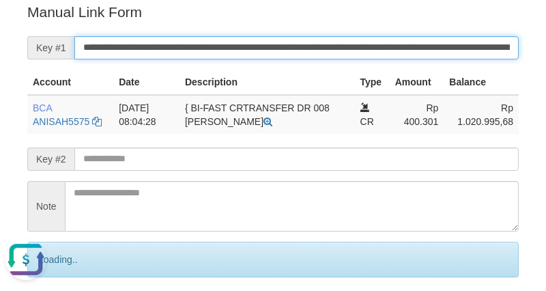
scroll to position [0, 0]
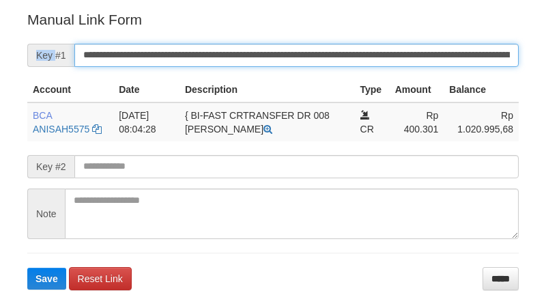
scroll to position [268, 0]
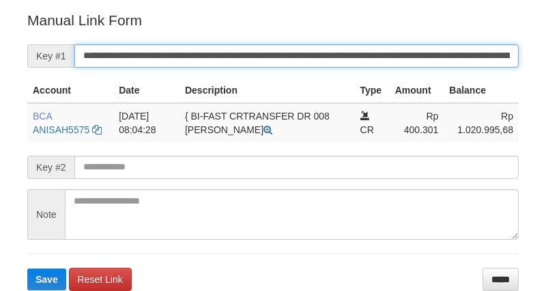
click at [180, 48] on input "**********" at bounding box center [296, 55] width 444 height 23
click at [27, 268] on button "Save" at bounding box center [46, 279] width 39 height 22
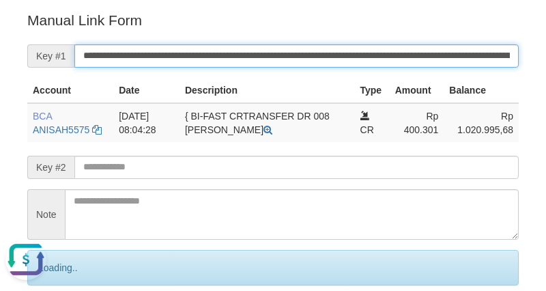
scroll to position [0, 0]
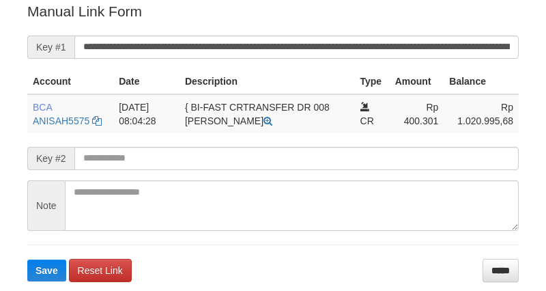
click at [27, 259] on button "Save" at bounding box center [46, 270] width 39 height 22
click at [182, 42] on input "**********" at bounding box center [296, 46] width 444 height 23
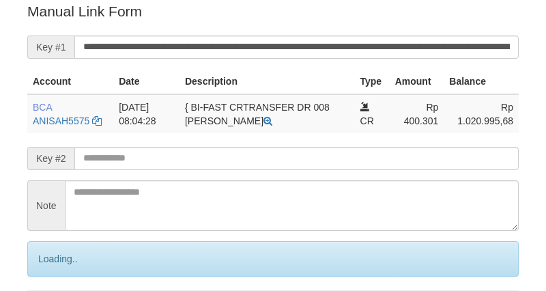
scroll to position [276, 0]
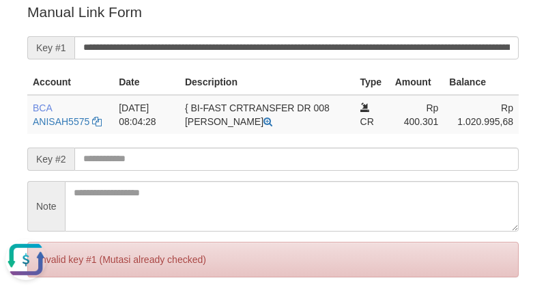
scroll to position [0, 0]
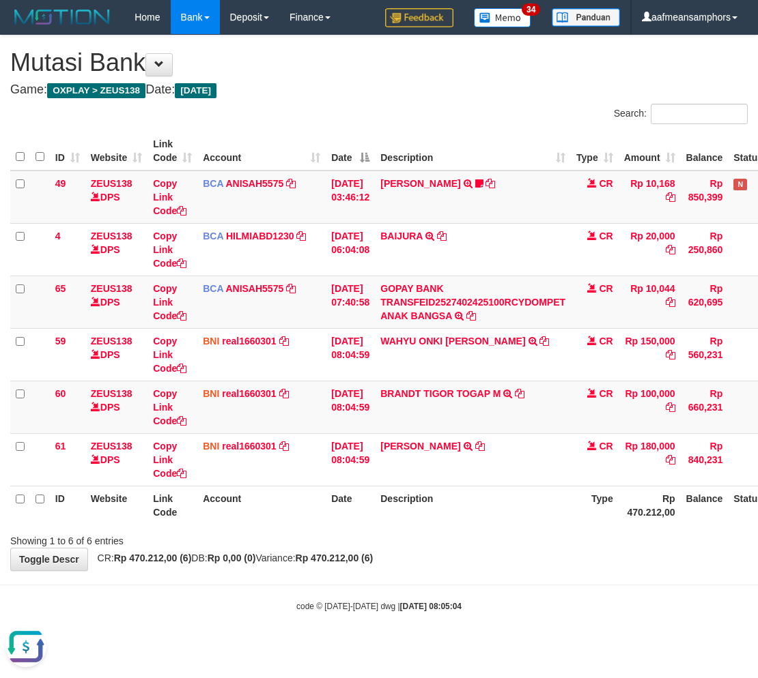
click at [516, 508] on th "Description" at bounding box center [473, 505] width 196 height 39
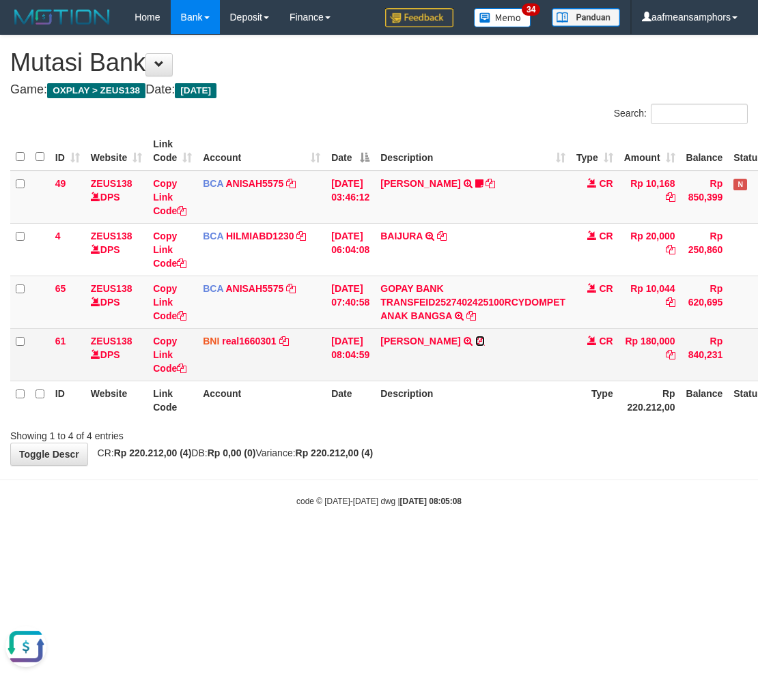
click at [480, 339] on icon at bounding box center [480, 341] width 10 height 10
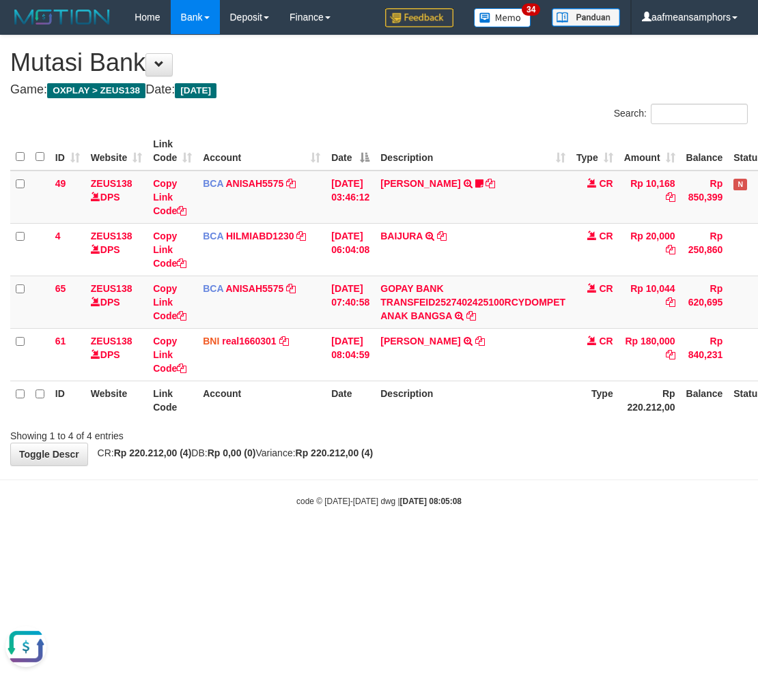
click at [532, 496] on div "code © 2012-2018 dwg | 2025/10/01 08:05:08" at bounding box center [379, 501] width 758 height 14
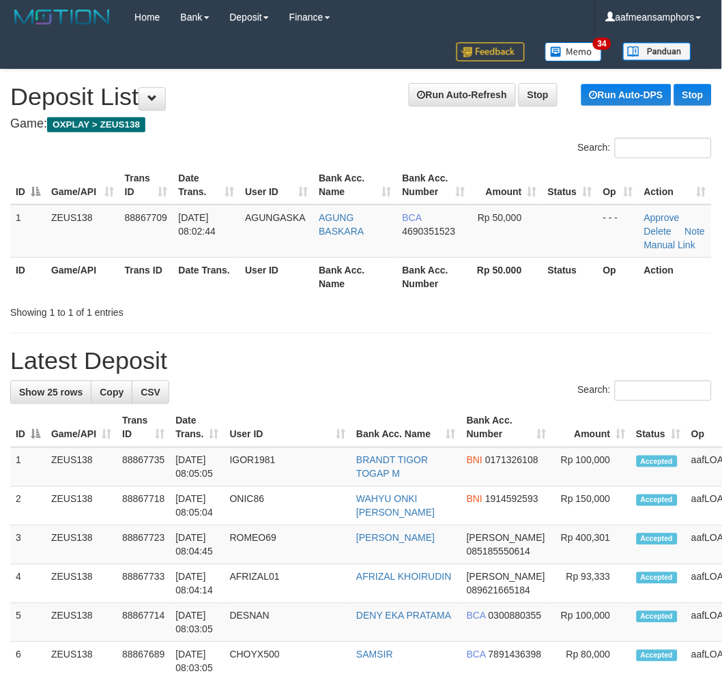
click at [502, 404] on div "Search:" at bounding box center [361, 393] width 702 height 24
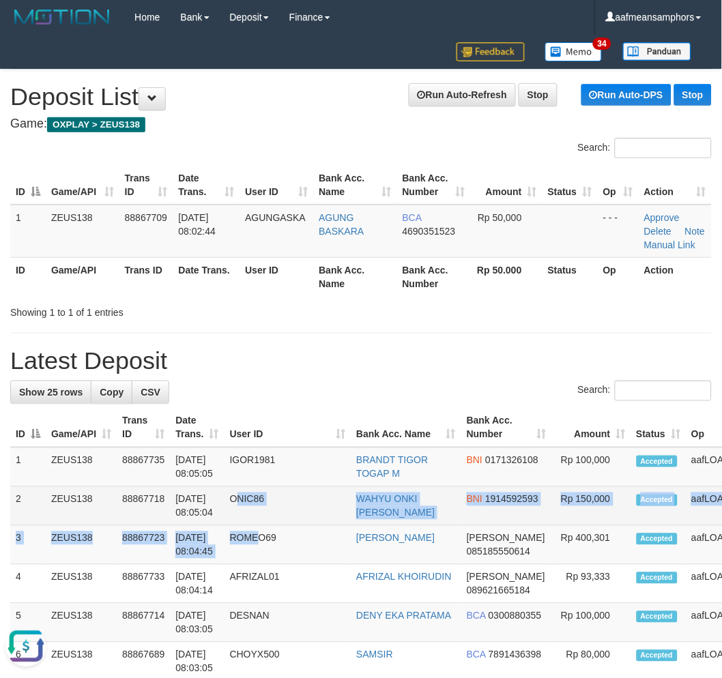
click at [261, 526] on td "ONIC86" at bounding box center [288, 506] width 127 height 39
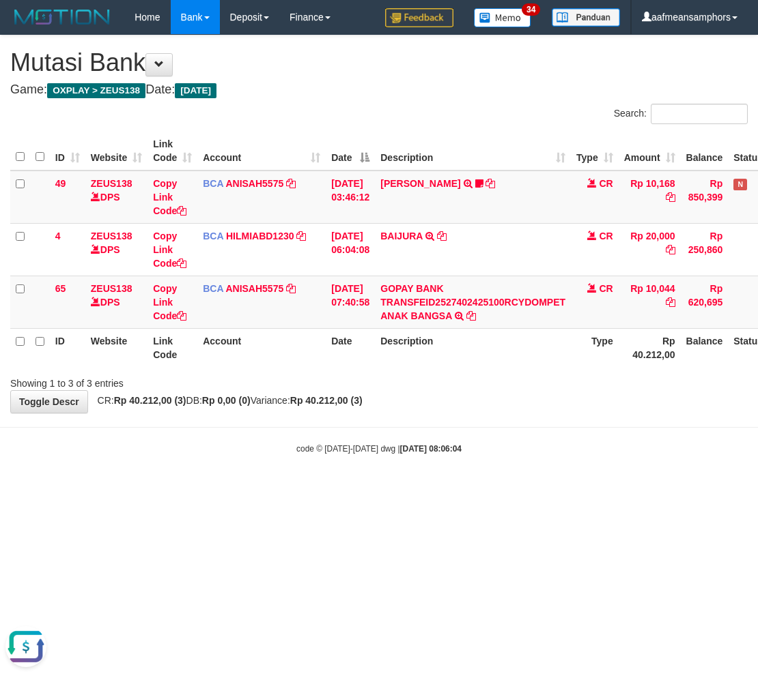
drag, startPoint x: 467, startPoint y: 487, endPoint x: 458, endPoint y: 495, distance: 11.6
click at [459, 489] on html "Toggle navigation Home Bank Account List Load By Website Group [OXPLAY] ZEUS138…" at bounding box center [379, 244] width 758 height 489
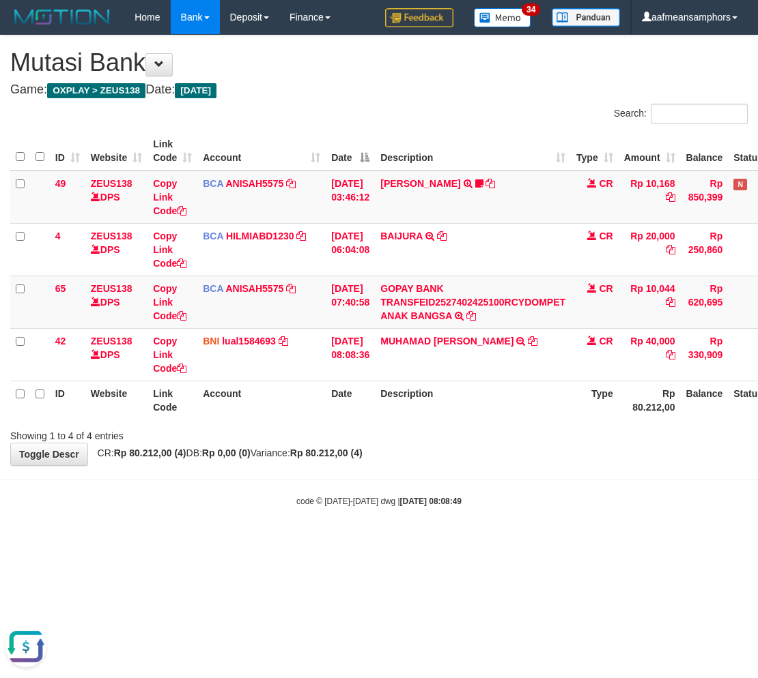
drag, startPoint x: 496, startPoint y: 534, endPoint x: 753, endPoint y: 529, distance: 256.7
click at [505, 534] on body "Toggle navigation Home Bank Account List Load By Website Group [OXPLAY] ZEUS138…" at bounding box center [379, 271] width 758 height 542
drag, startPoint x: 0, startPoint y: 0, endPoint x: 446, endPoint y: 461, distance: 641.0
click at [446, 461] on div "**********" at bounding box center [379, 250] width 758 height 430
click at [554, 418] on th "Description" at bounding box center [473, 400] width 196 height 39
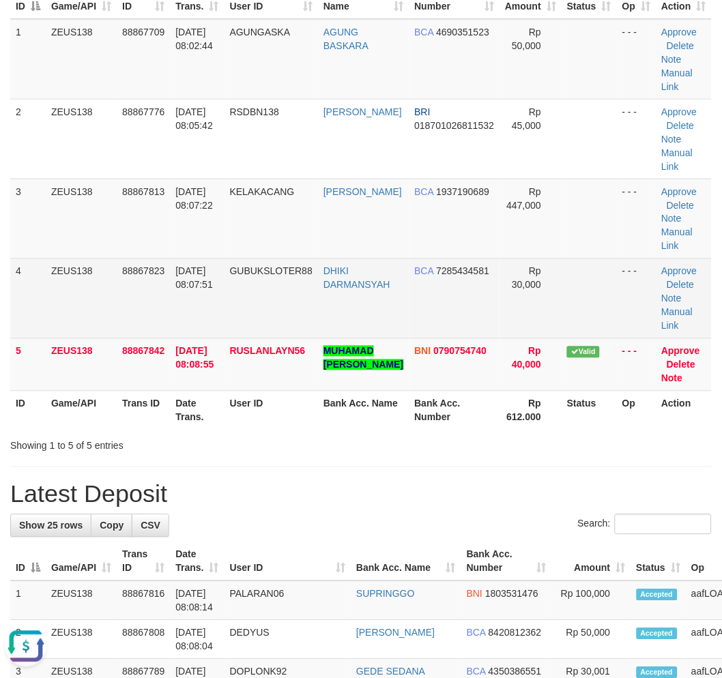
scroll to position [303, 0]
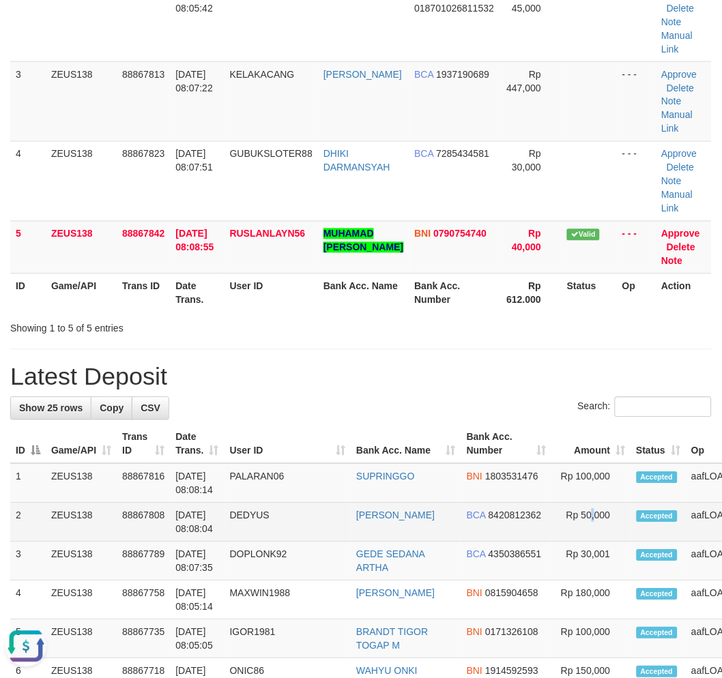
click at [558, 505] on td "Rp 50,000" at bounding box center [591, 523] width 79 height 39
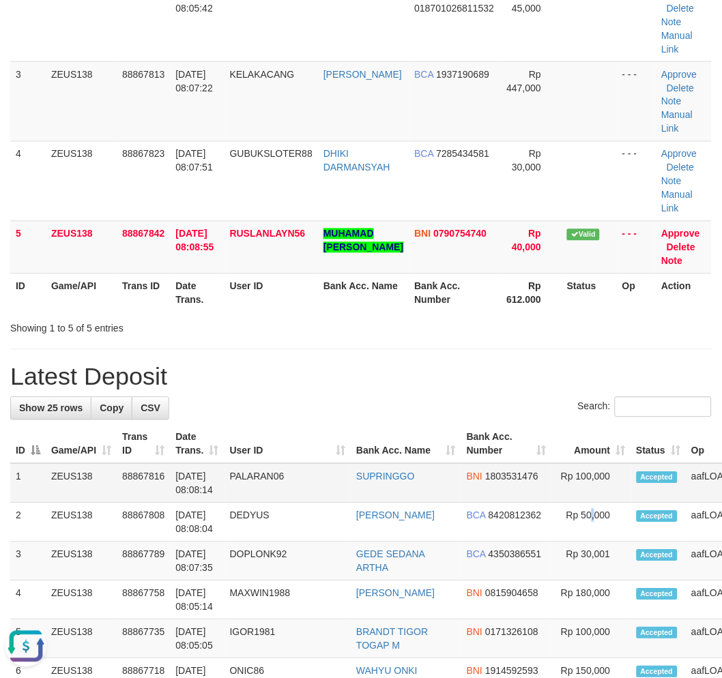
drag, startPoint x: 558, startPoint y: 505, endPoint x: 311, endPoint y: 465, distance: 250.2
click at [552, 504] on td "Rp 50,000" at bounding box center [591, 523] width 79 height 39
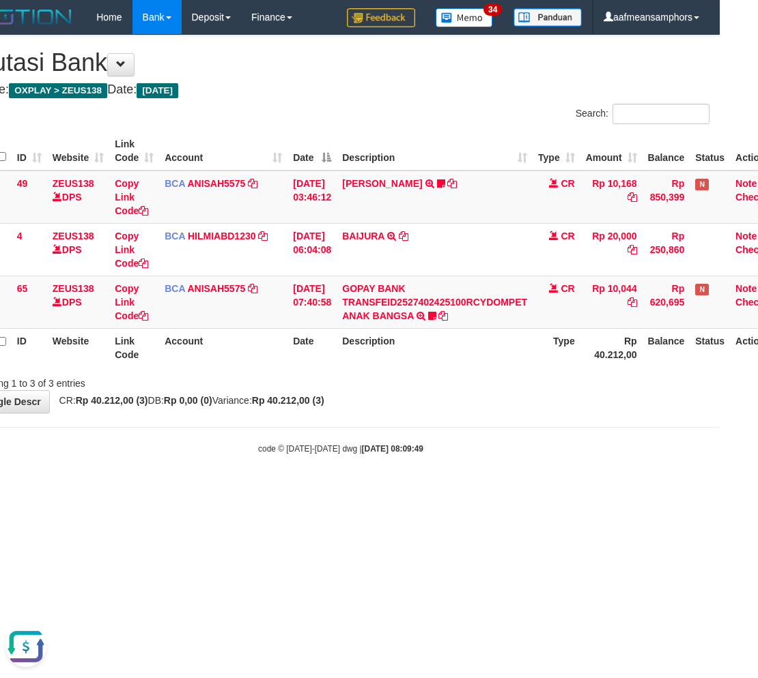
scroll to position [0, 76]
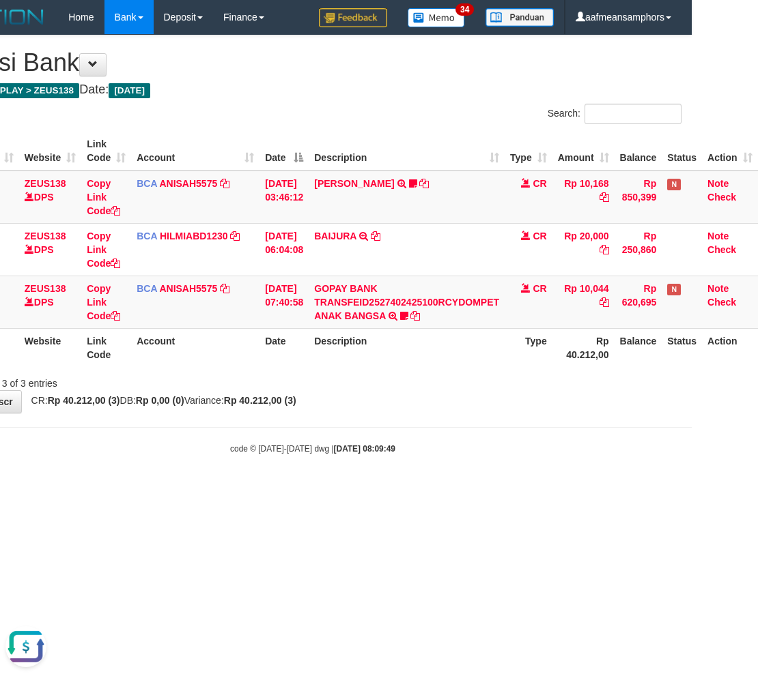
drag, startPoint x: 702, startPoint y: 427, endPoint x: 860, endPoint y: 487, distance: 169.4
click at [691, 487] on html "Toggle navigation Home Bank Account List Load By Website Group [OXPLAY] ZEUS138…" at bounding box center [313, 244] width 758 height 489
click at [413, 489] on html "Toggle navigation Home Bank Account List Load By Website Group [OXPLAY] ZEUS138…" at bounding box center [313, 244] width 758 height 489
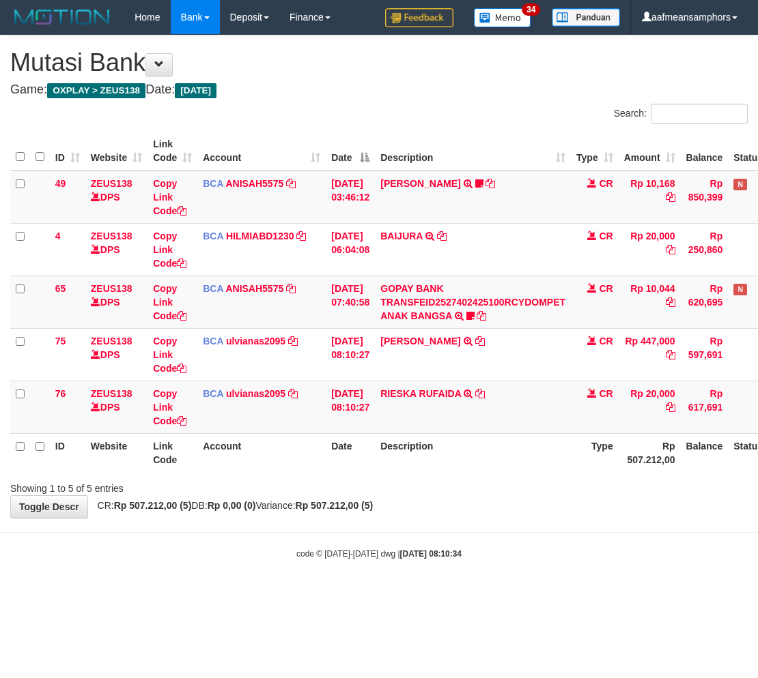
scroll to position [0, 76]
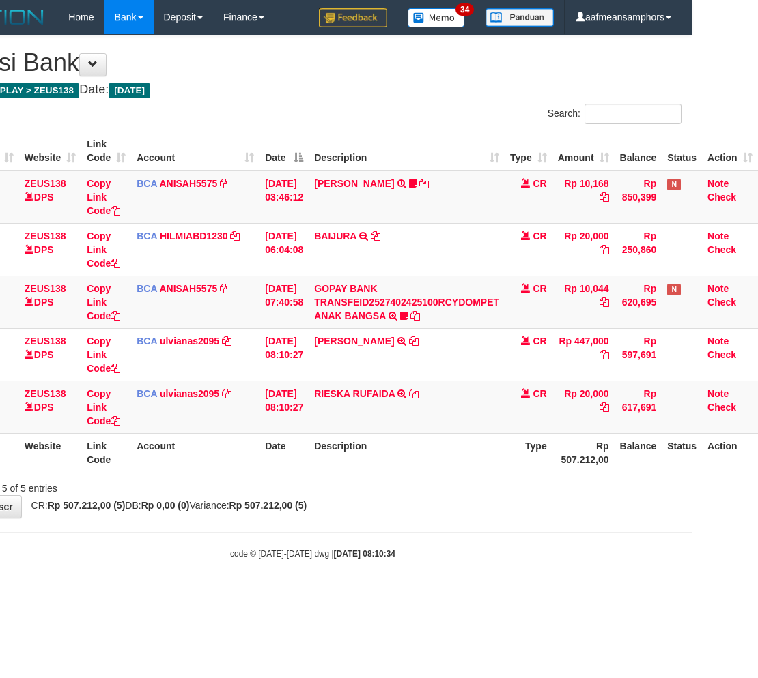
click at [397, 539] on body "Toggle navigation Home Bank Account List Load By Website Group [OXPLAY] ZEUS138…" at bounding box center [313, 297] width 758 height 594
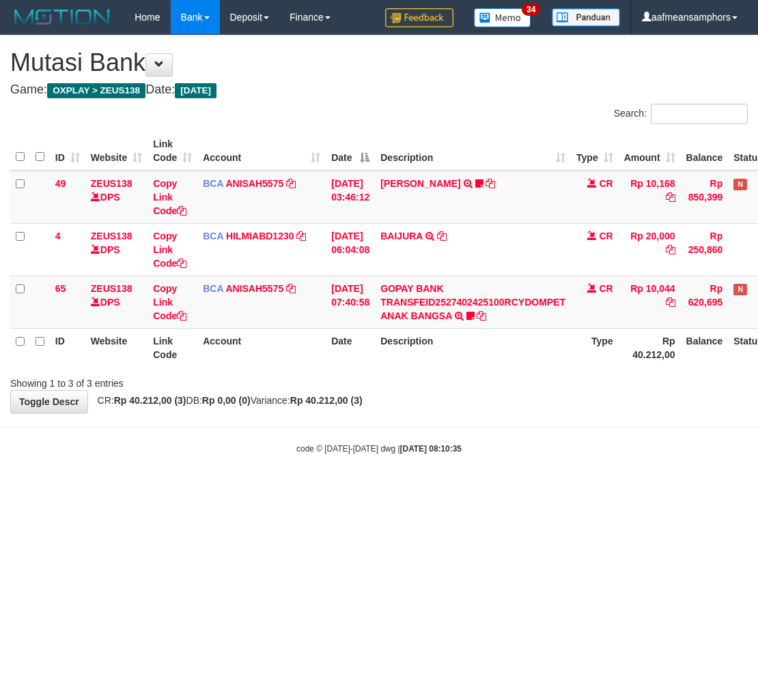
scroll to position [0, 76]
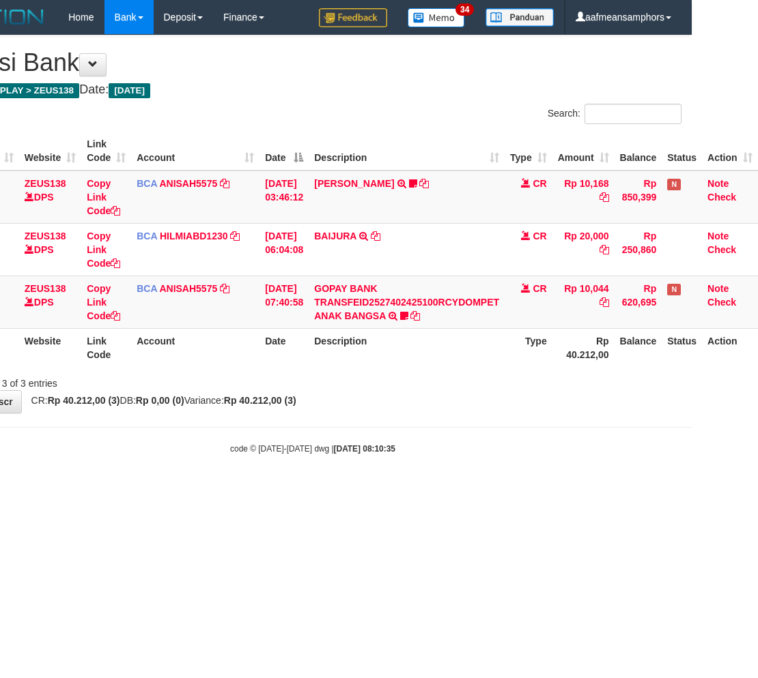
drag, startPoint x: 584, startPoint y: 529, endPoint x: 580, endPoint y: 514, distance: 15.4
click at [581, 489] on html "Toggle navigation Home Bank Account List Load By Website Group [OXPLAY] ZEUS138…" at bounding box center [313, 244] width 758 height 489
drag, startPoint x: 573, startPoint y: 440, endPoint x: 554, endPoint y: 438, distance: 19.2
click at [555, 439] on body "Toggle navigation Home Bank Account List Load By Website Group [OXPLAY] ZEUS138…" at bounding box center [313, 244] width 758 height 489
drag, startPoint x: 501, startPoint y: 492, endPoint x: 503, endPoint y: 481, distance: 11.1
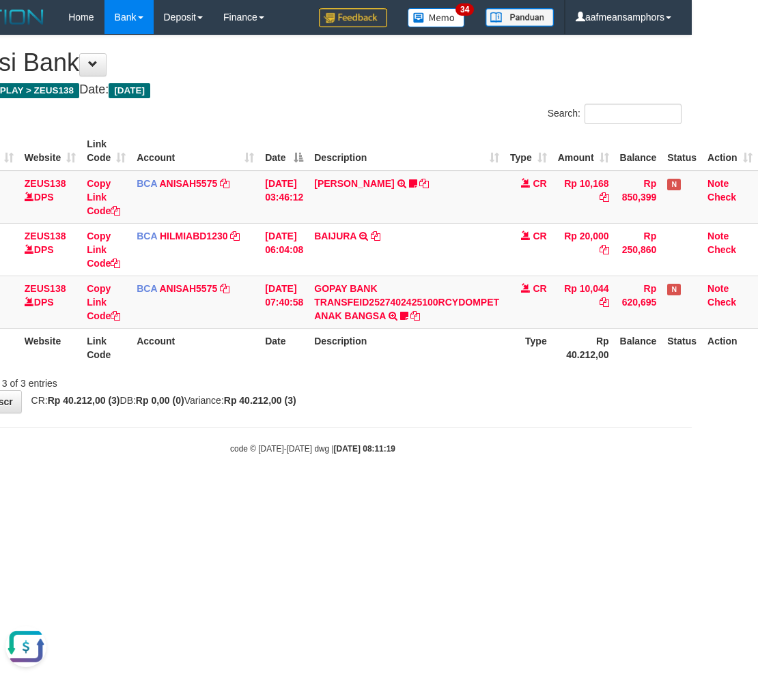
click at [501, 489] on html "Toggle navigation Home Bank Account List Load By Website Group [OXPLAY] ZEUS138…" at bounding box center [313, 244] width 758 height 489
drag, startPoint x: 520, startPoint y: 386, endPoint x: 514, endPoint y: 364, distance: 22.7
click at [517, 383] on div "Showing 1 to 3 of 3 entries" at bounding box center [313, 380] width 758 height 19
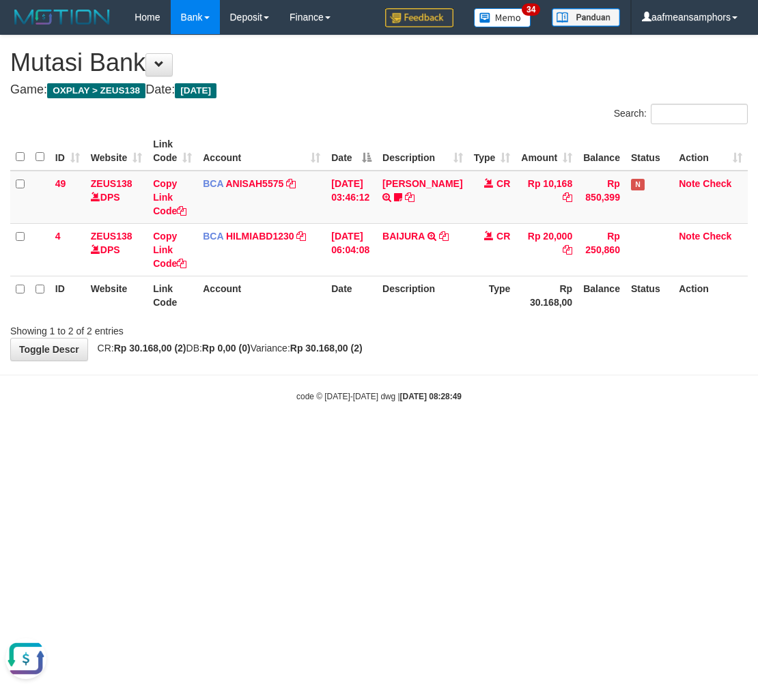
click at [488, 437] on html "Toggle navigation Home Bank Account List Load By Website Group [OXPLAY] ZEUS138…" at bounding box center [379, 218] width 758 height 437
click at [491, 437] on html "Toggle navigation Home Bank Account List Load By Website Group [OXPLAY] ZEUS138…" at bounding box center [379, 218] width 758 height 437
click at [523, 437] on html "Toggle navigation Home Bank Account List Load By Website Group [OXPLAY] ZEUS138…" at bounding box center [379, 218] width 758 height 437
click at [472, 417] on body "Toggle navigation Home Bank Account List Load By Website Group [OXPLAY] ZEUS138…" at bounding box center [379, 218] width 758 height 437
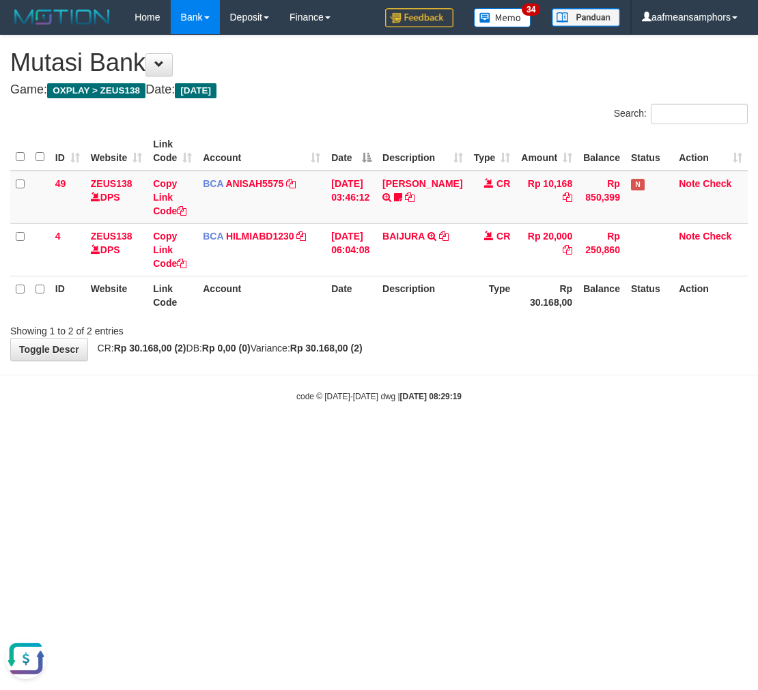
click at [508, 416] on body "Toggle navigation Home Bank Account List Load By Website Group [OXPLAY] ZEUS138…" at bounding box center [379, 218] width 758 height 437
drag, startPoint x: 508, startPoint y: 416, endPoint x: 536, endPoint y: 410, distance: 28.1
click at [514, 416] on body "Toggle navigation Home Bank Account List Load By Website Group [OXPLAY] ZEUS138…" at bounding box center [379, 218] width 758 height 437
click at [513, 392] on div "code © [DATE]-[DATE] dwg | [DATE] 08:29:23" at bounding box center [379, 396] width 758 height 14
click at [492, 433] on body "Toggle navigation Home Bank Account List Load By Website Group [OXPLAY] ZEUS138…" at bounding box center [379, 218] width 758 height 437
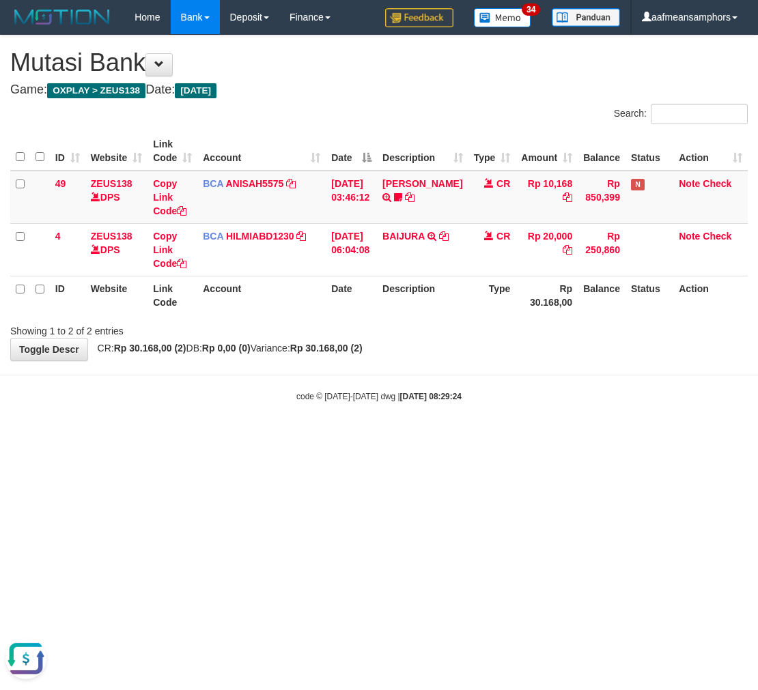
drag, startPoint x: 487, startPoint y: 430, endPoint x: 547, endPoint y: 410, distance: 63.5
click at [489, 429] on body "Toggle navigation Home Bank Account List Load By Website Group [OXPLAY] ZEUS138…" at bounding box center [379, 218] width 758 height 437
click at [486, 399] on div "code © 2012-2018 dwg | 2025/10/01 08:29:24" at bounding box center [379, 396] width 758 height 14
click at [454, 433] on body "Toggle navigation Home Bank Account List Load By Website Group [OXPLAY] ZEUS138…" at bounding box center [379, 218] width 758 height 437
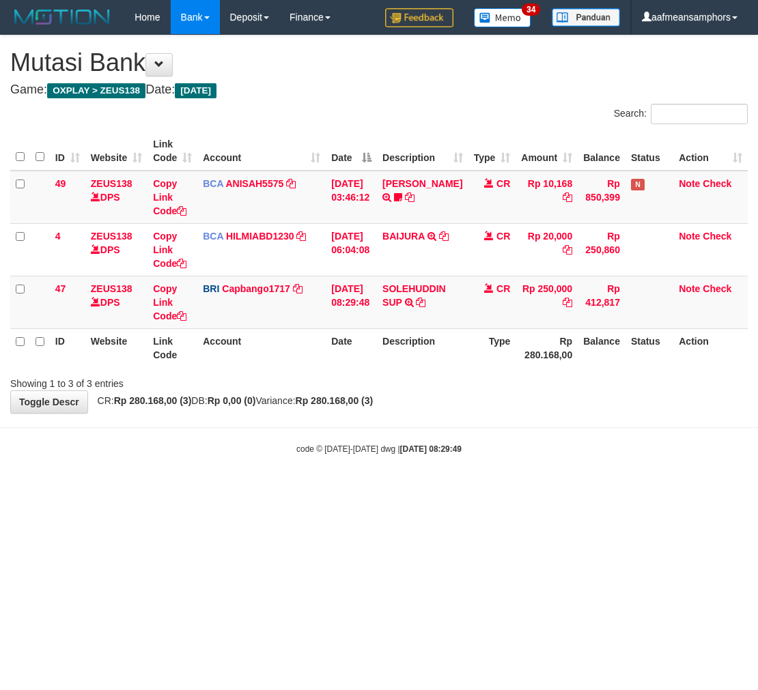
click at [399, 376] on div "Showing 1 to 3 of 3 entries" at bounding box center [379, 380] width 758 height 19
click at [410, 374] on div "Showing 1 to 3 of 3 entries" at bounding box center [379, 380] width 758 height 19
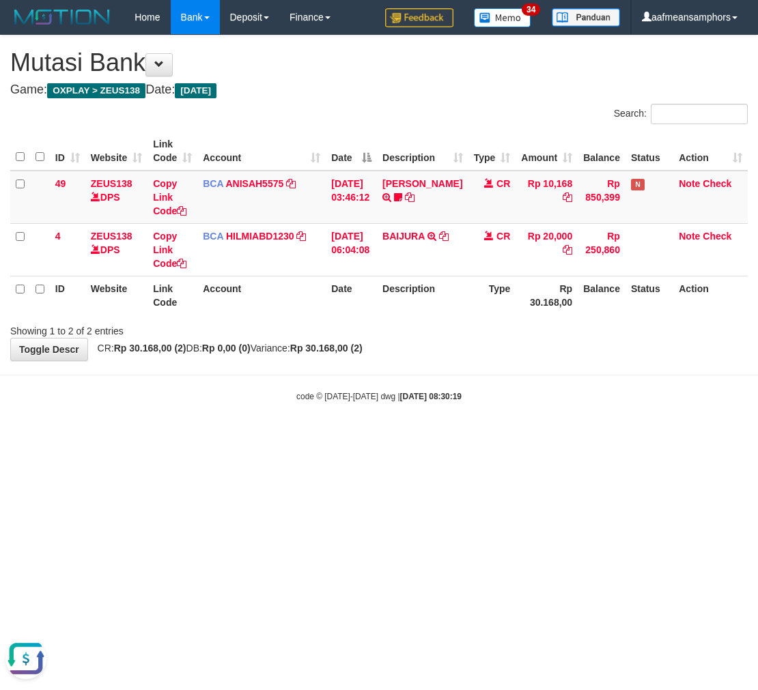
click at [367, 433] on body "Toggle navigation Home Bank Account List Load By Website Group [OXPLAY] ZEUS138…" at bounding box center [379, 218] width 758 height 437
click at [408, 370] on body "Toggle navigation Home Bank Account List Load By Website Group [OXPLAY] ZEUS138…" at bounding box center [379, 218] width 758 height 437
drag, startPoint x: 405, startPoint y: 360, endPoint x: 399, endPoint y: 348, distance: 13.4
click at [405, 357] on body "Toggle navigation Home Bank Account List Load By Website Group [OXPLAY] ZEUS138…" at bounding box center [379, 218] width 758 height 437
